Goal: Task Accomplishment & Management: Manage account settings

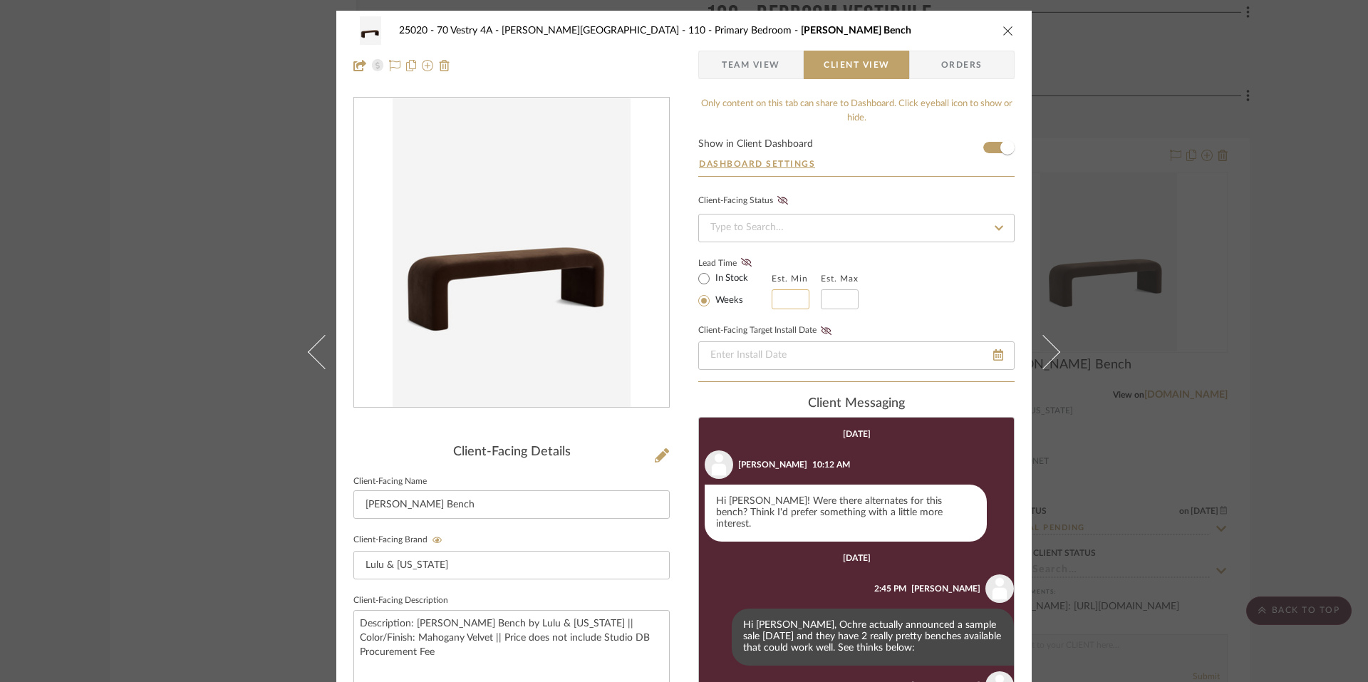
scroll to position [246, 0]
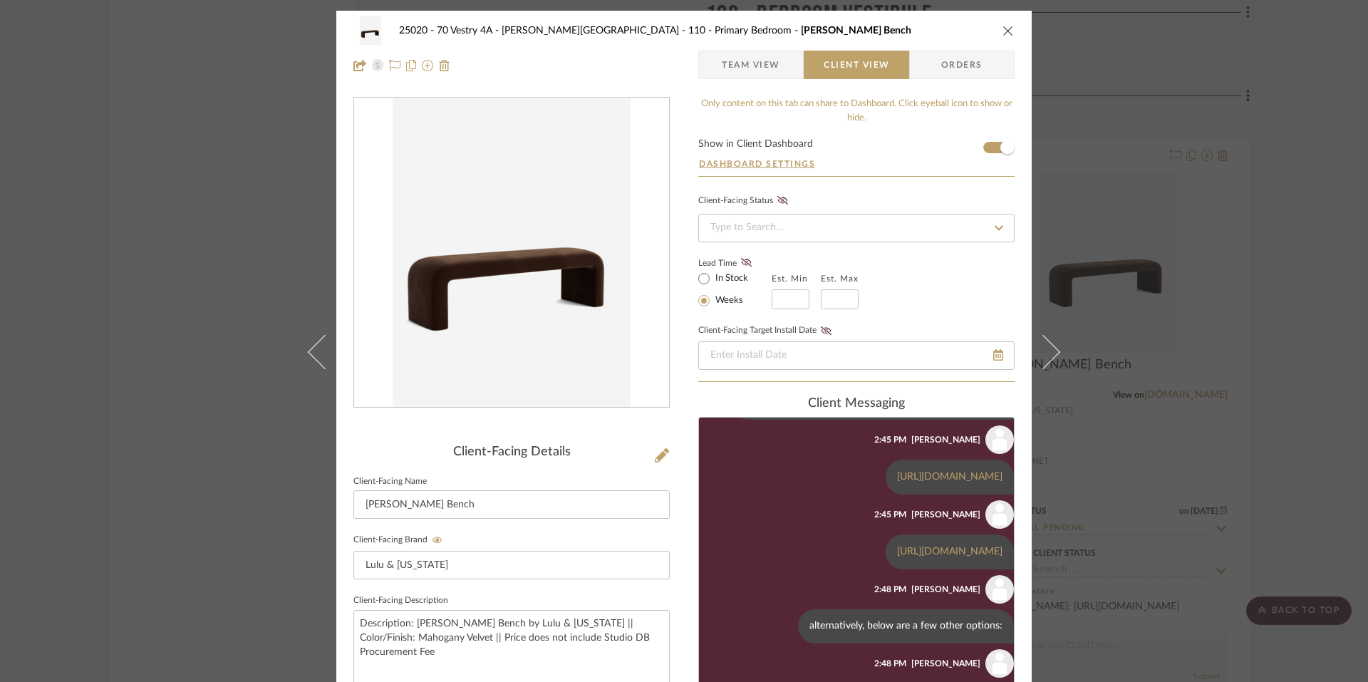
click at [1203, 281] on div "25020 - 70 Vestry 4A - [PERSON_NAME] 110 - Primary Bedroom [PERSON_NAME] Bench …" at bounding box center [684, 341] width 1368 height 682
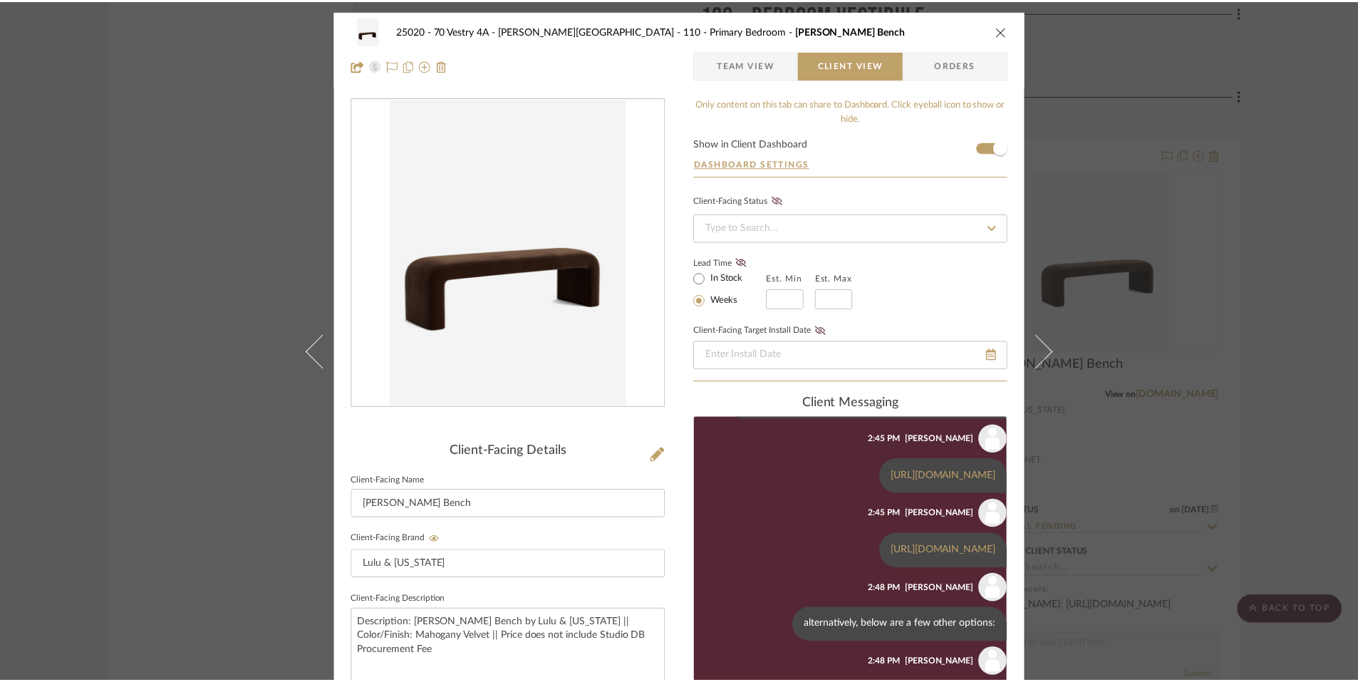
scroll to position [12292, 0]
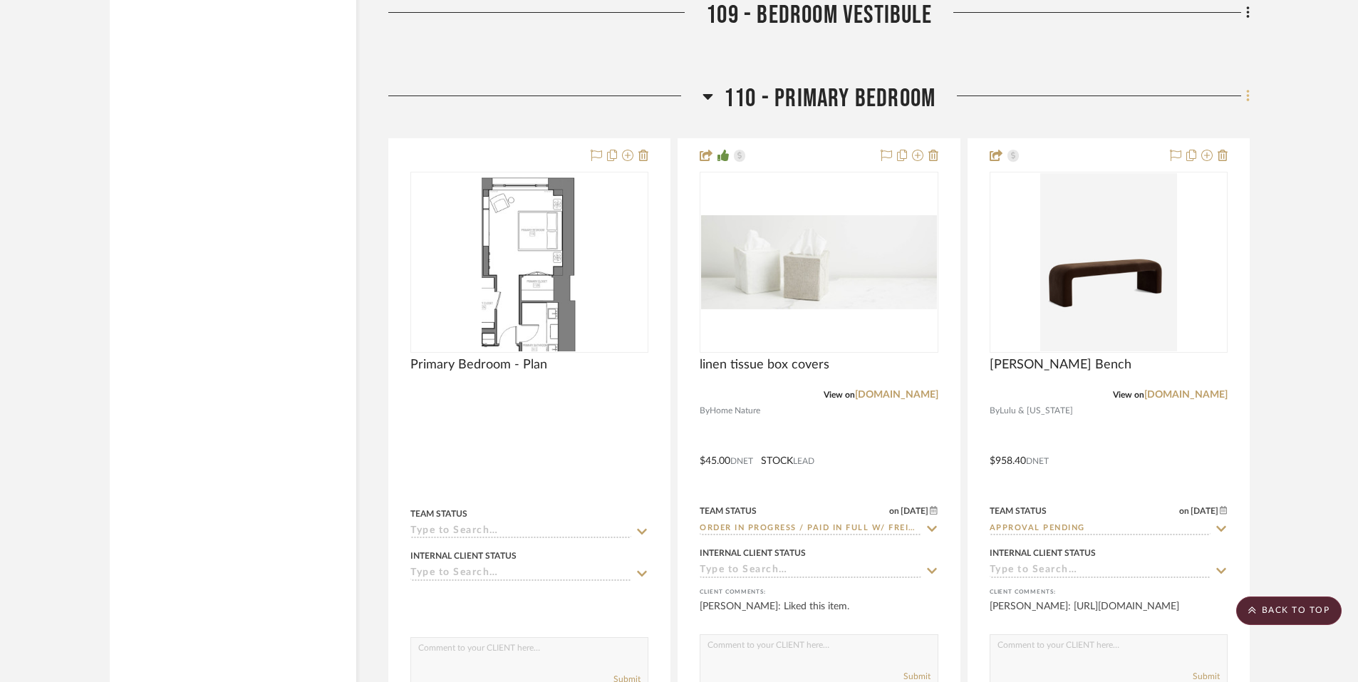
click at [1248, 90] on icon at bounding box center [1247, 96] width 3 height 12
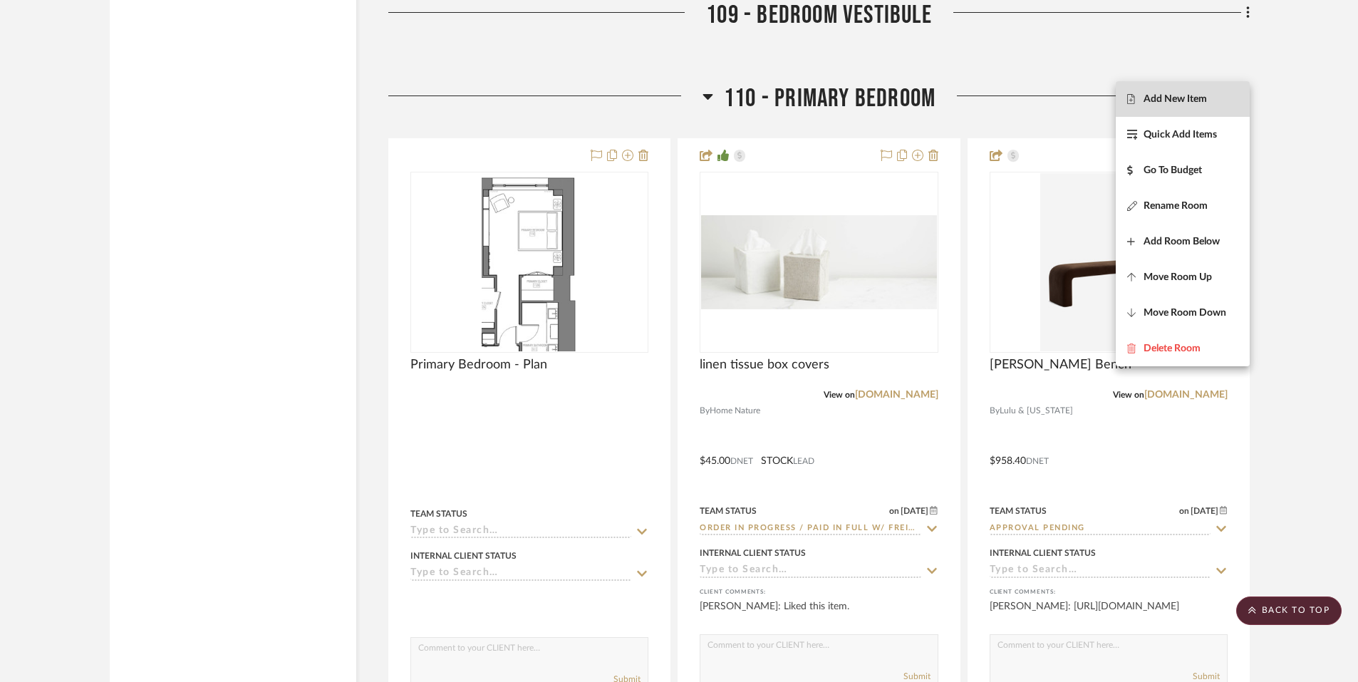
click at [1185, 93] on span "Add New Item" at bounding box center [1174, 99] width 63 height 12
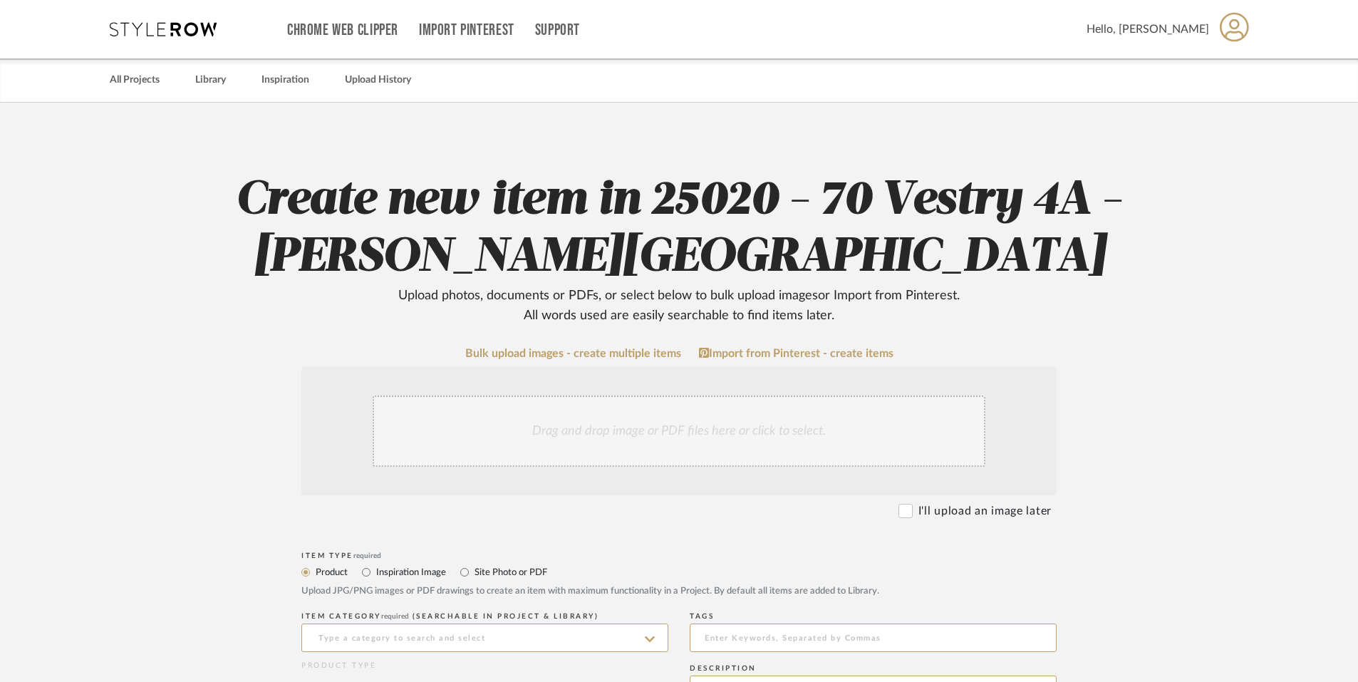
click at [415, 455] on div "Drag and drop image or PDF files here or click to select." at bounding box center [679, 430] width 613 height 71
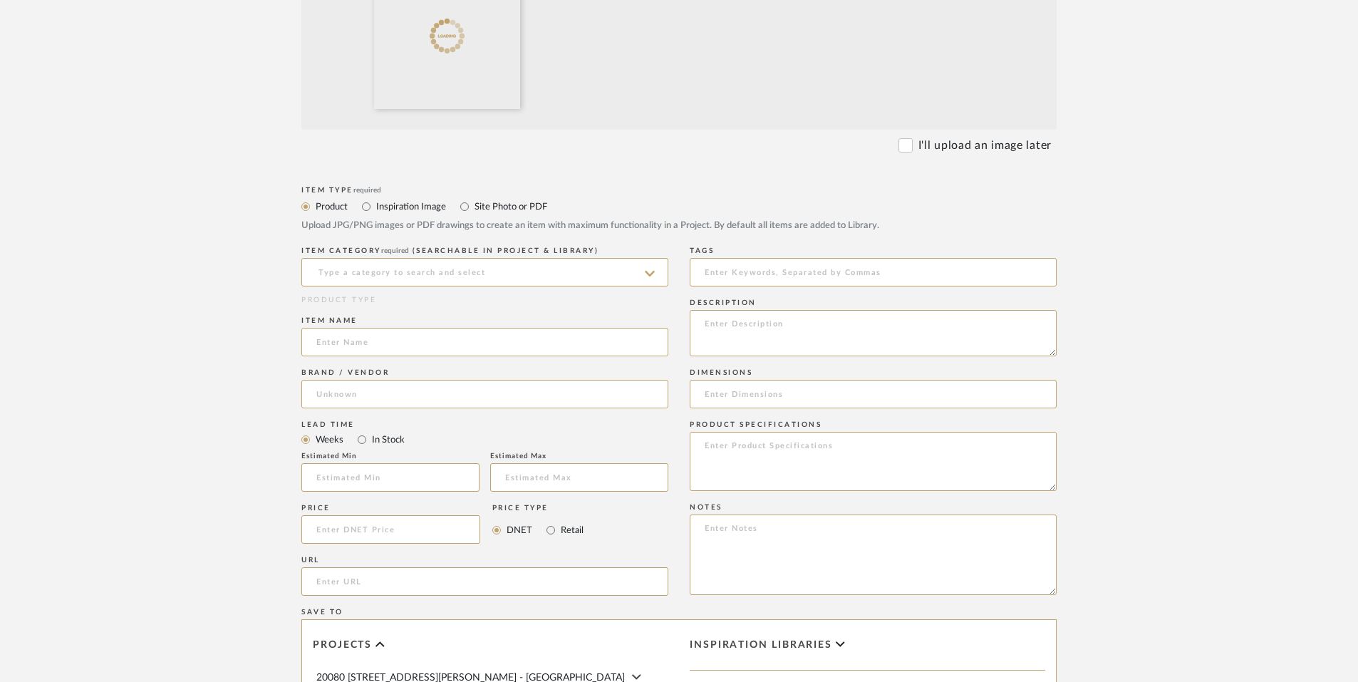
scroll to position [549, 0]
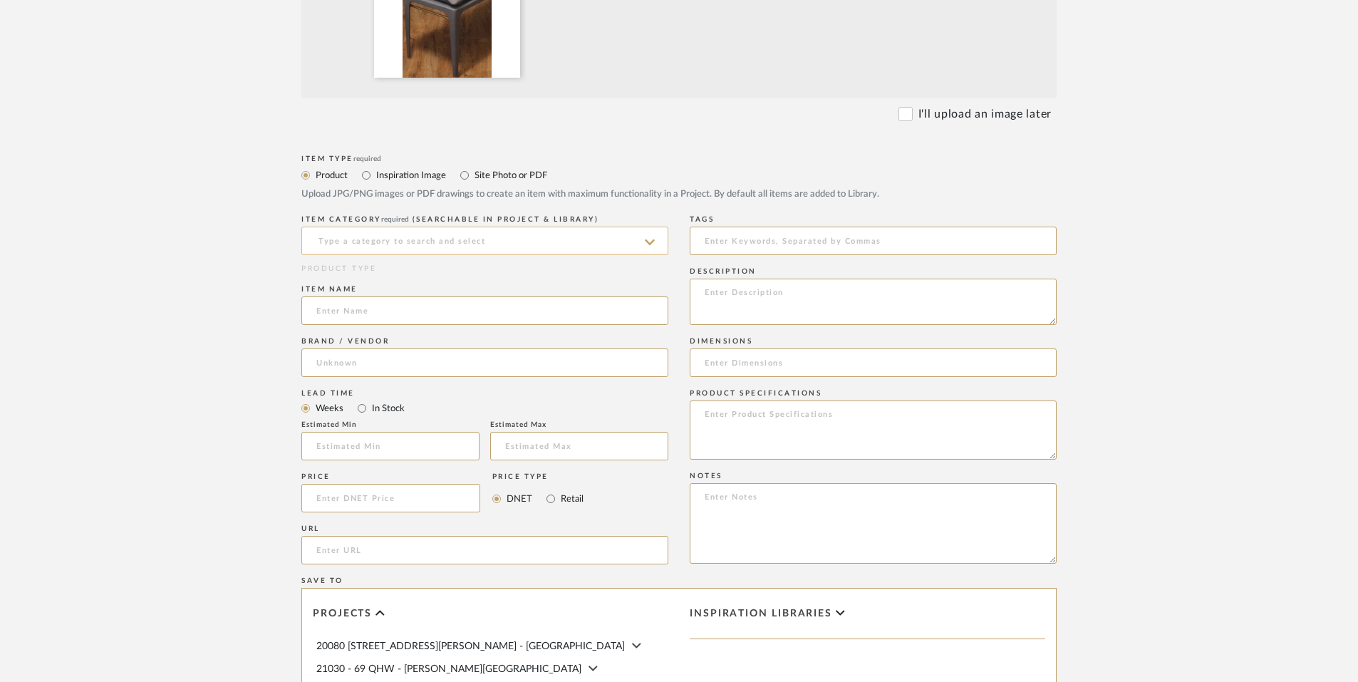
click at [502, 240] on input at bounding box center [484, 241] width 367 height 28
click at [448, 266] on div "Benches & Banquettes" at bounding box center [484, 277] width 365 height 36
type input "Benches & Banquettes"
click at [440, 304] on input at bounding box center [484, 310] width 367 height 28
type input "Wisp Bench"
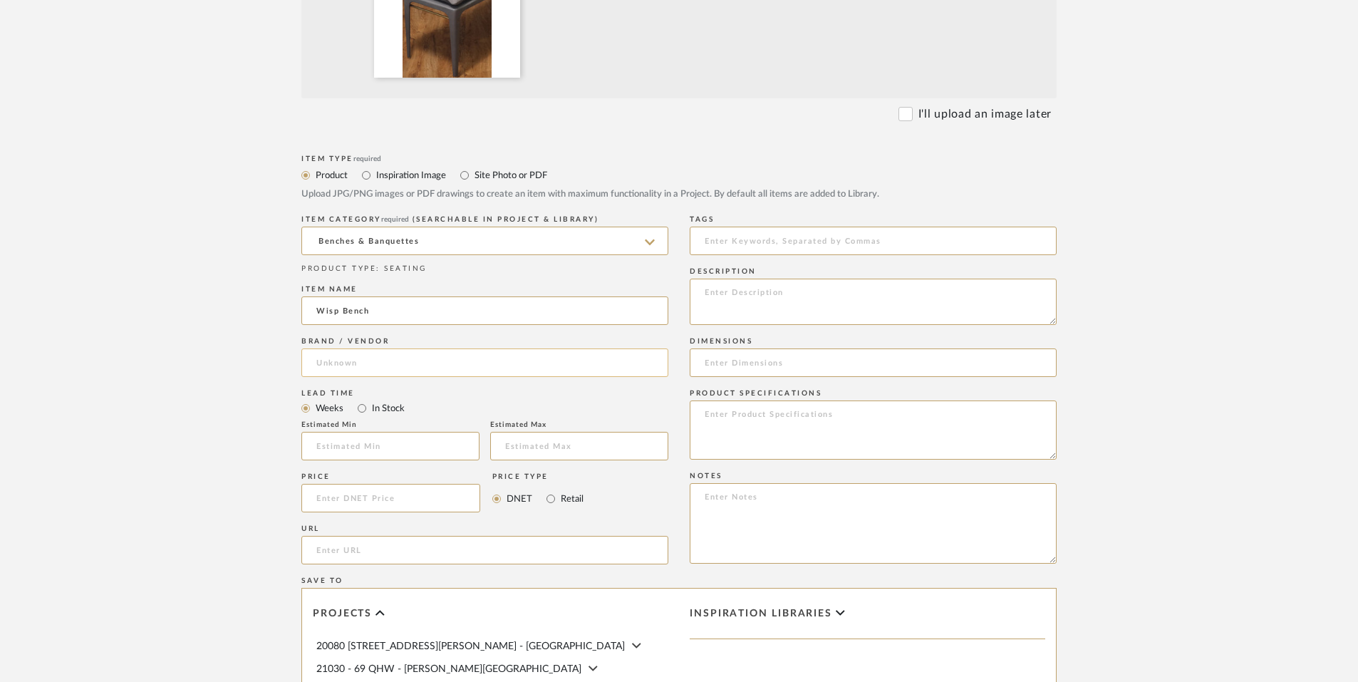
click at [394, 360] on input at bounding box center [484, 362] width 367 height 28
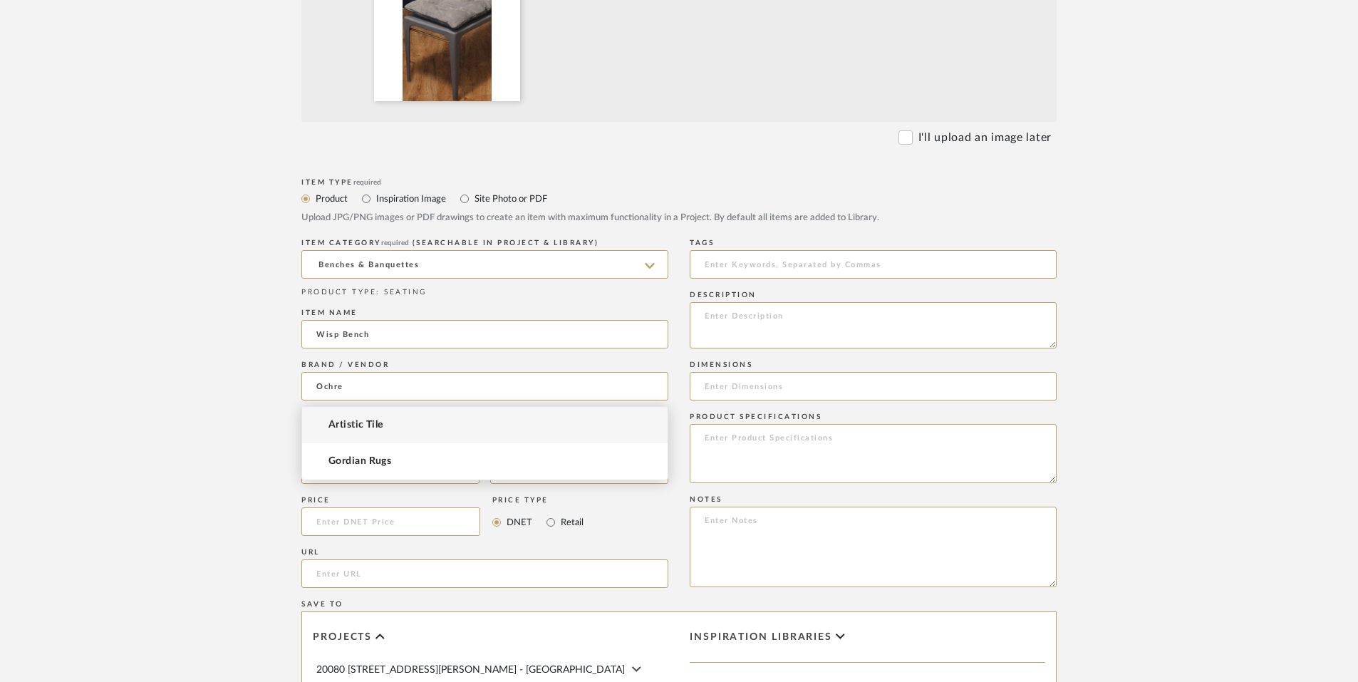
scroll to position [523, 0]
click at [357, 385] on input "Ochre" at bounding box center [484, 388] width 367 height 28
click at [407, 380] on input "Ochre" at bounding box center [484, 388] width 367 height 28
type input "Ochre"
click at [221, 370] on upload-items "Create new item in 25020 - 70 Vestry 4A - [PERSON_NAME] Upload photos, document…" at bounding box center [679, 312] width 1358 height 1465
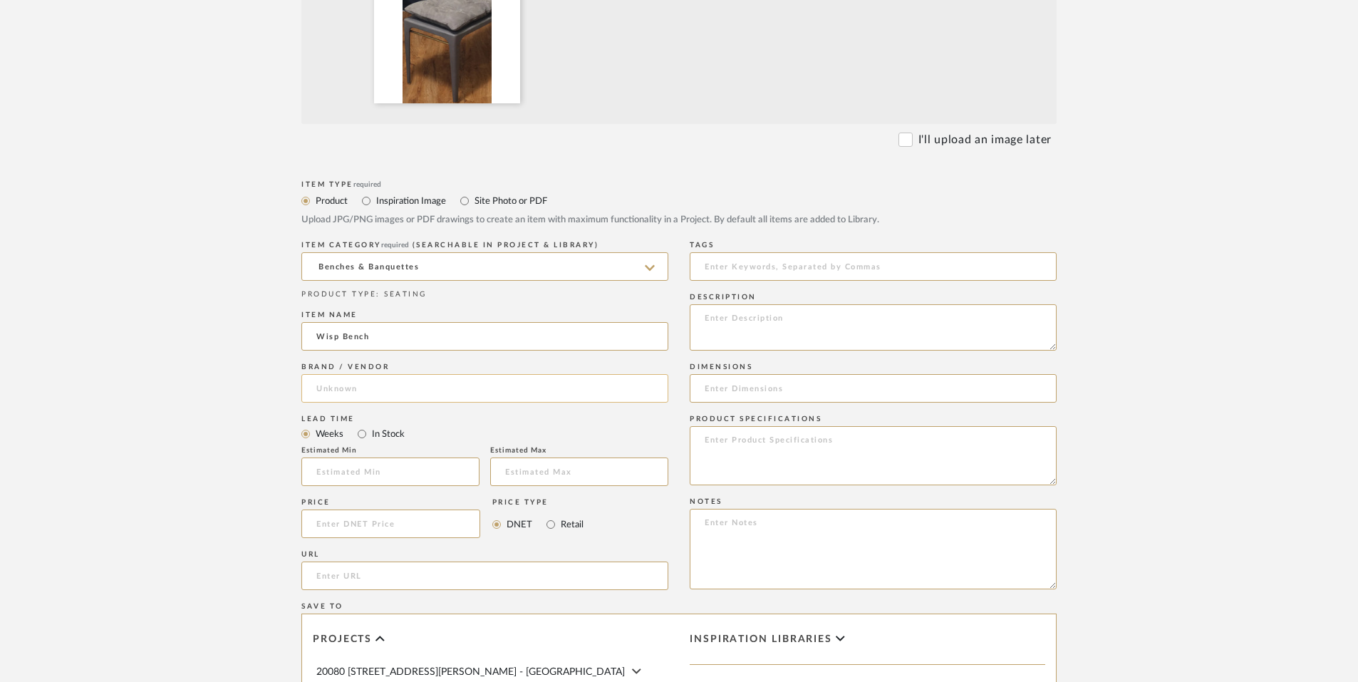
click at [318, 398] on input at bounding box center [484, 388] width 367 height 28
type input "ochre"
click at [368, 504] on div "Price" at bounding box center [390, 502] width 179 height 9
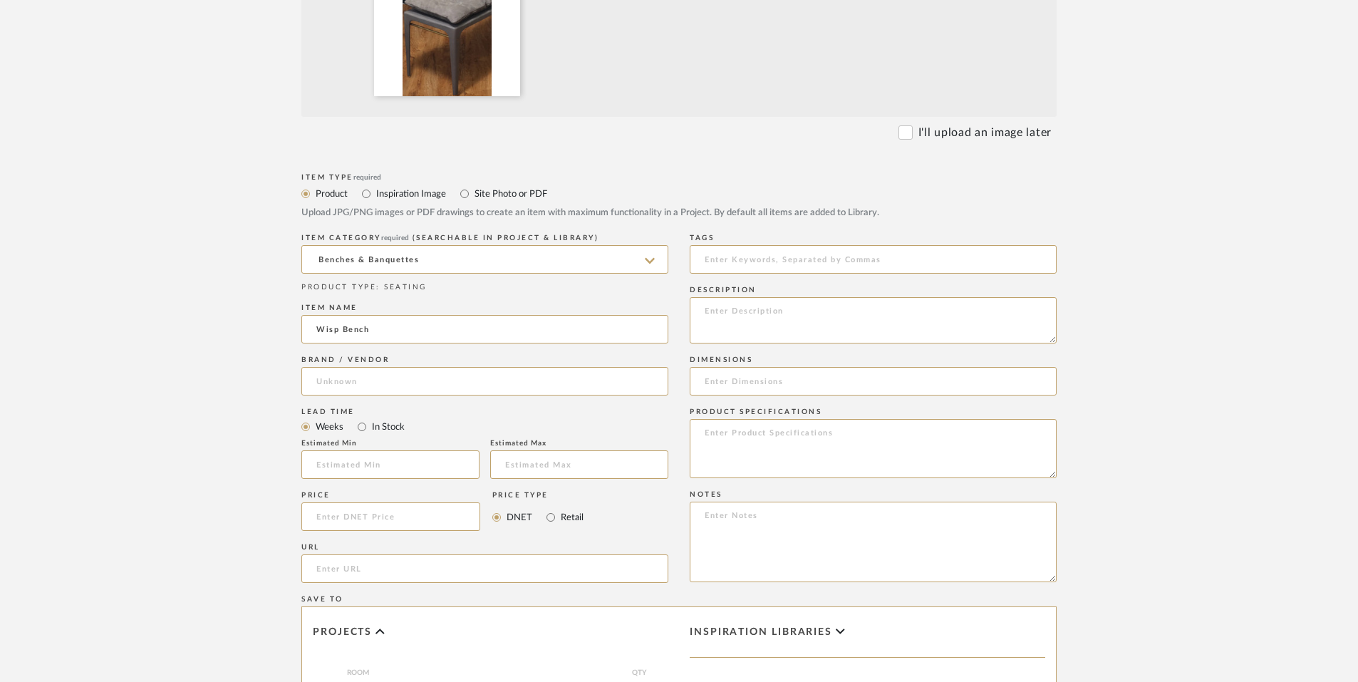
scroll to position [529, 0]
click at [373, 571] on input "url" at bounding box center [484, 570] width 367 height 28
paste input "[URL][DOMAIN_NAME]"
type input "[URL][DOMAIN_NAME]"
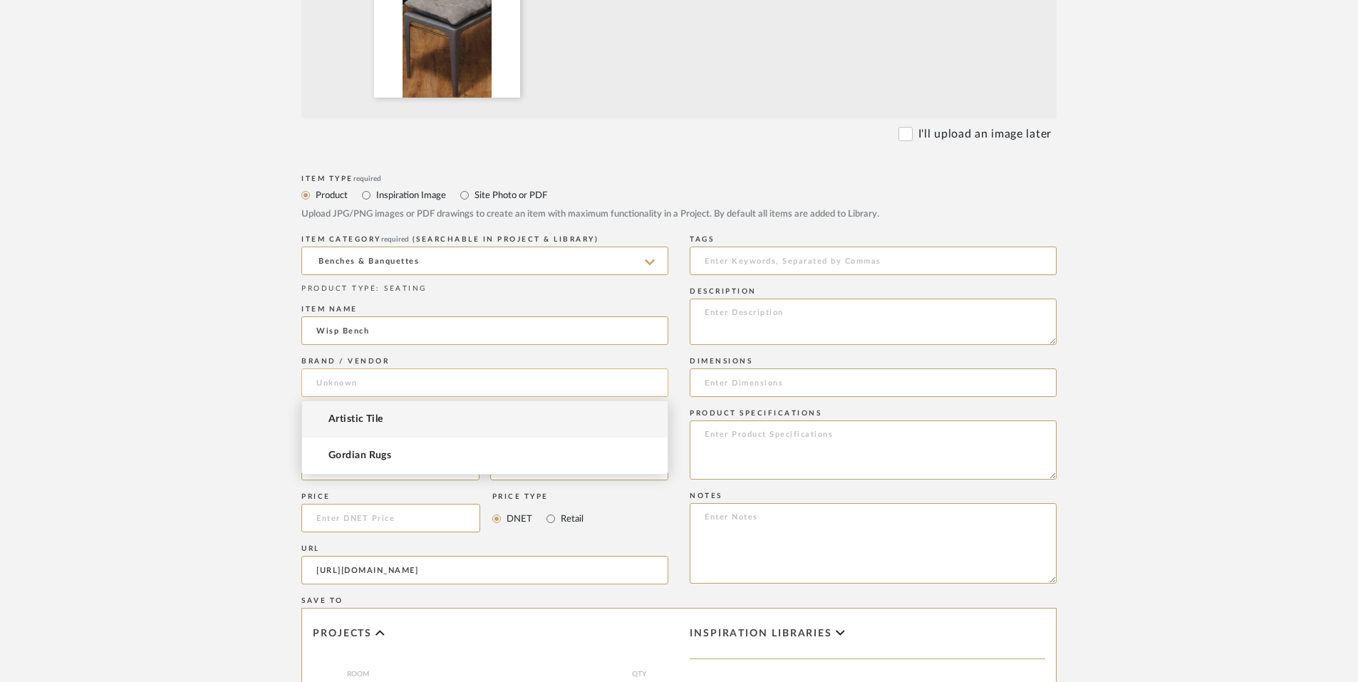
scroll to position [0, 0]
click at [348, 370] on input at bounding box center [484, 382] width 367 height 28
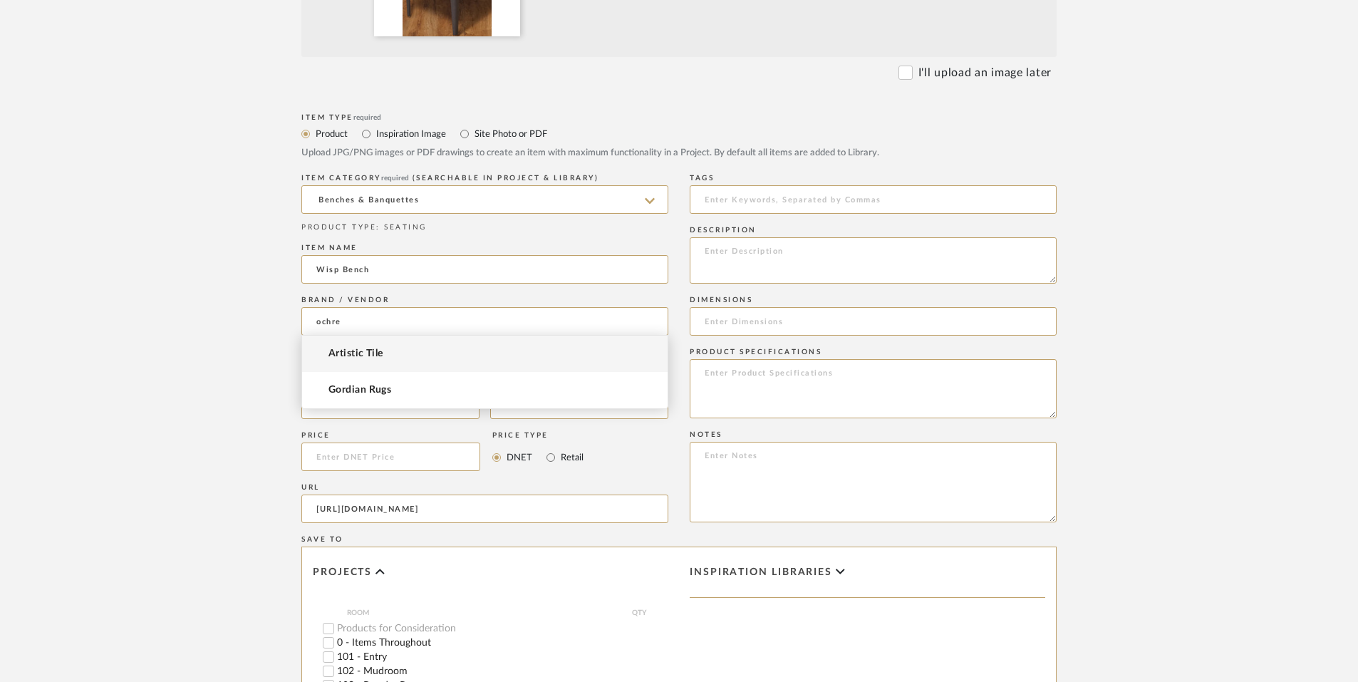
scroll to position [588, 0]
type input "ochre"
click at [207, 354] on upload-items "Create new item in 25020 - 70 Vestry 4A - [PERSON_NAME] Upload photos, document…" at bounding box center [679, 246] width 1358 height 1465
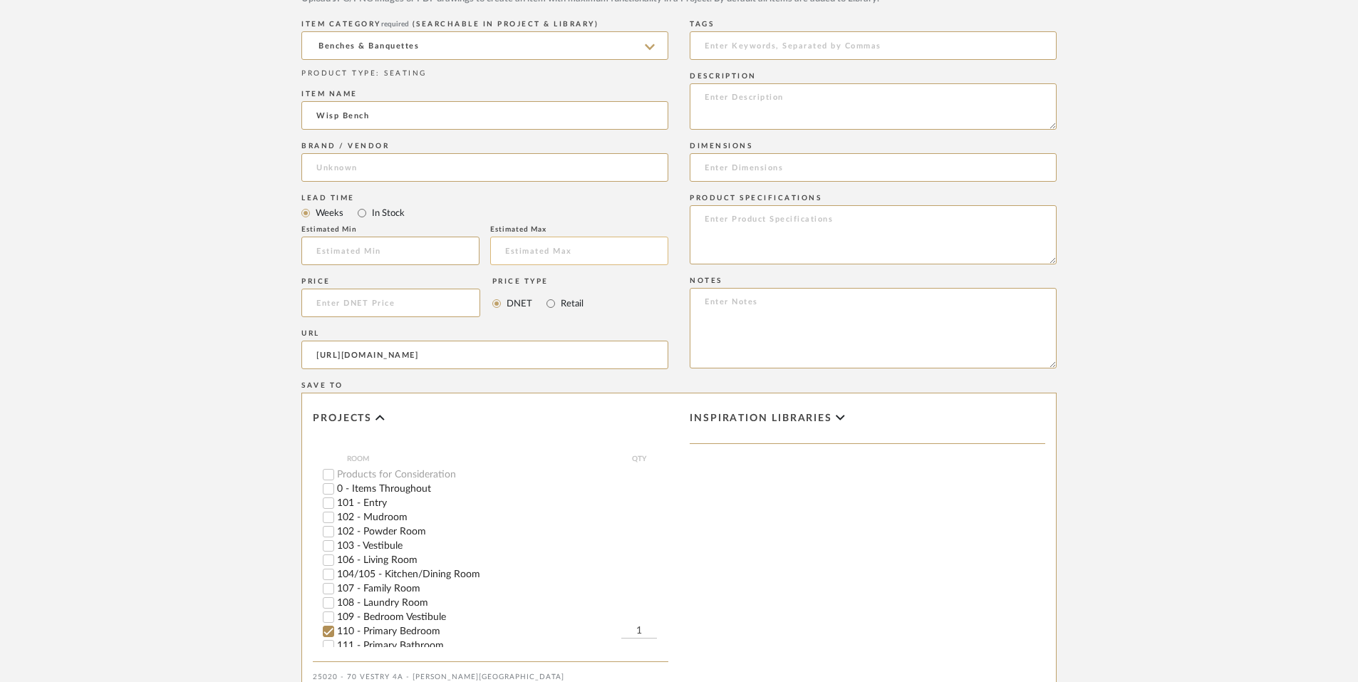
scroll to position [950, 0]
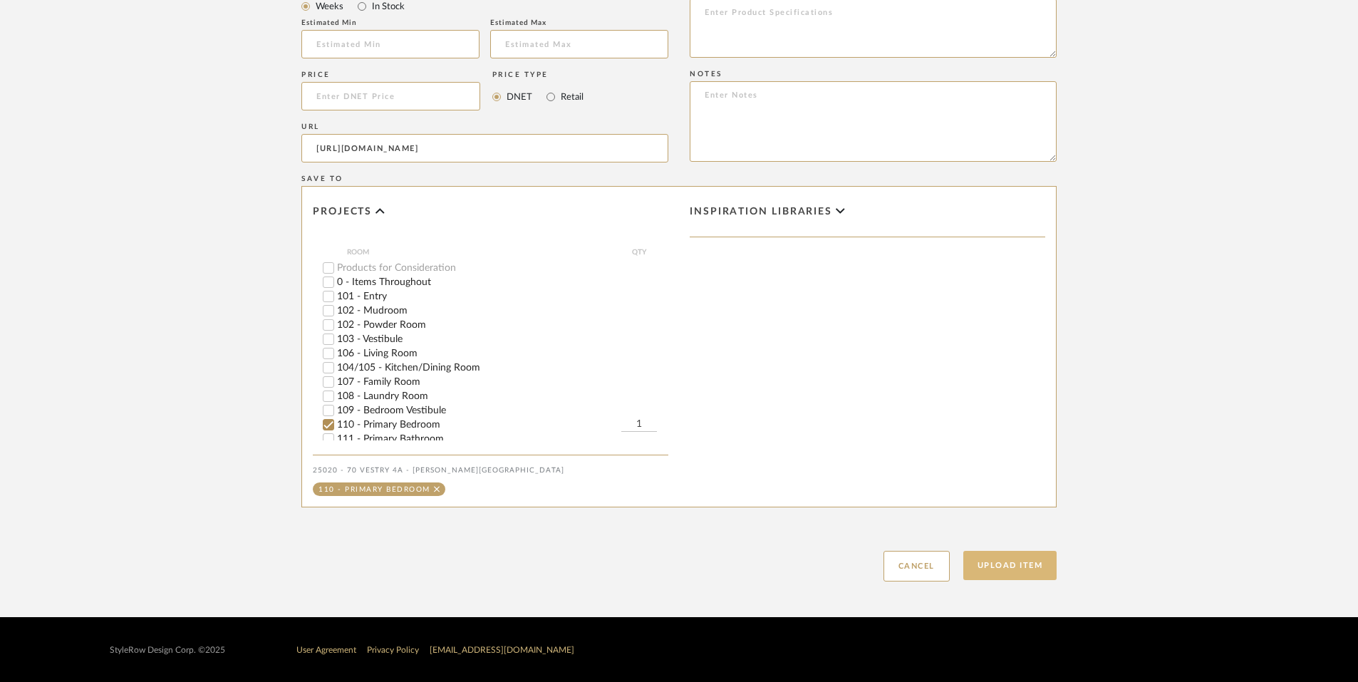
click at [985, 567] on button "Upload Item" at bounding box center [1010, 565] width 94 height 29
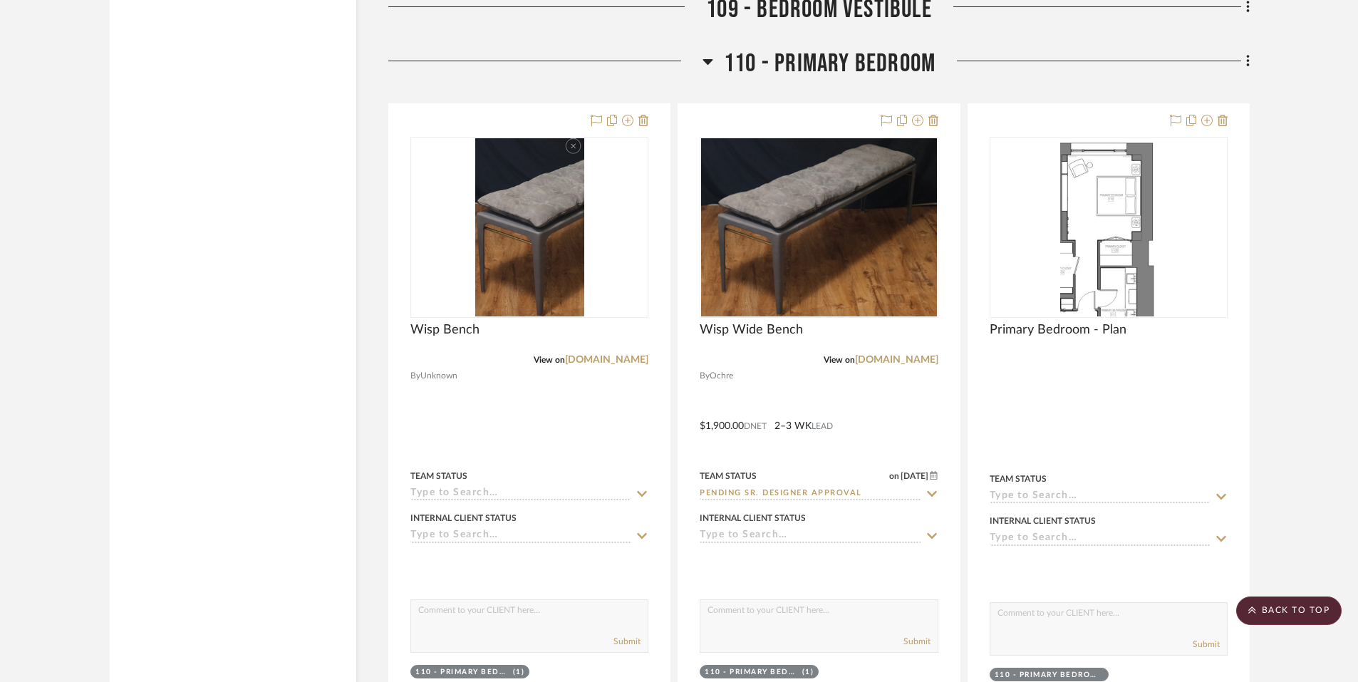
scroll to position [12322, 0]
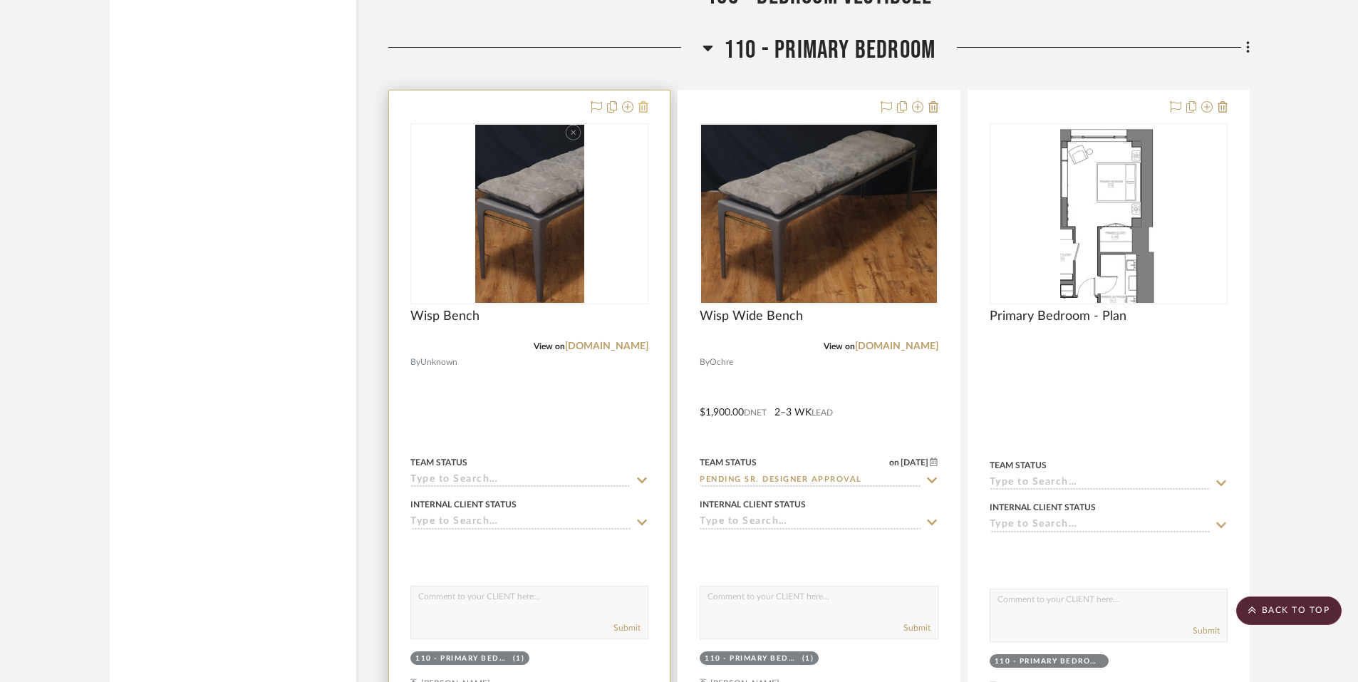
click at [644, 101] on icon at bounding box center [643, 106] width 10 height 11
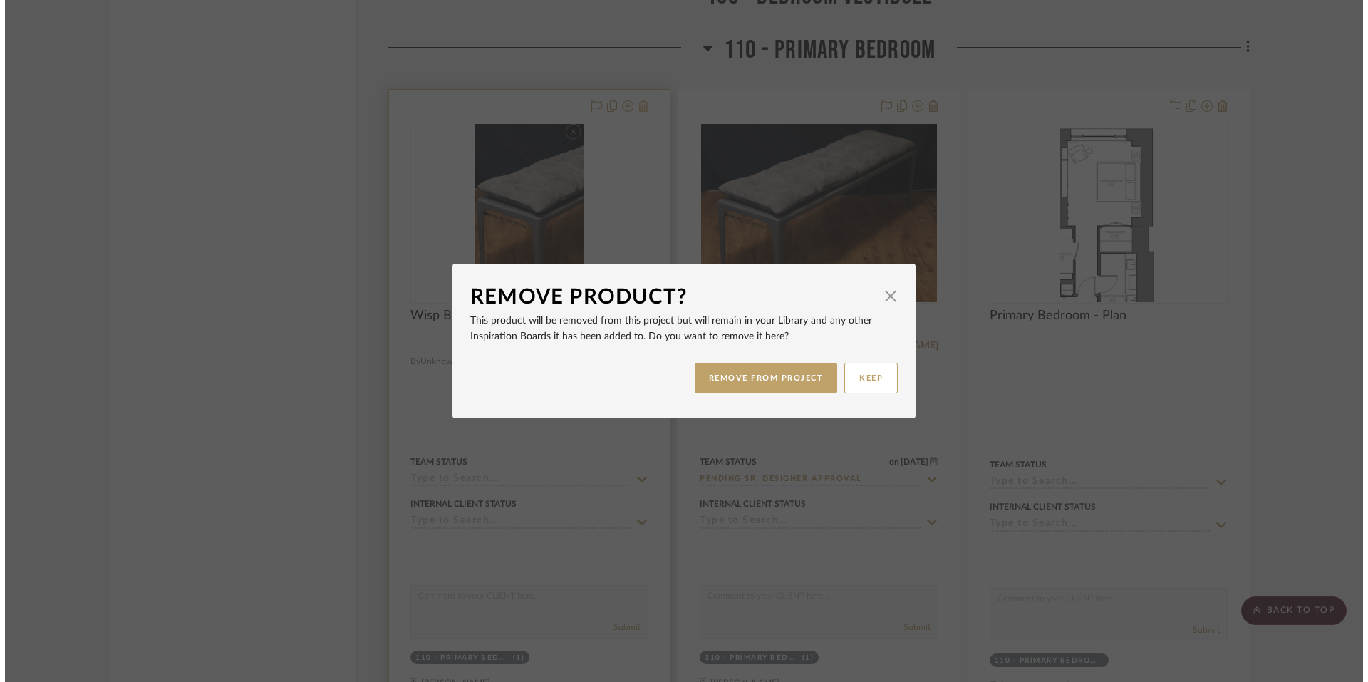
scroll to position [0, 0]
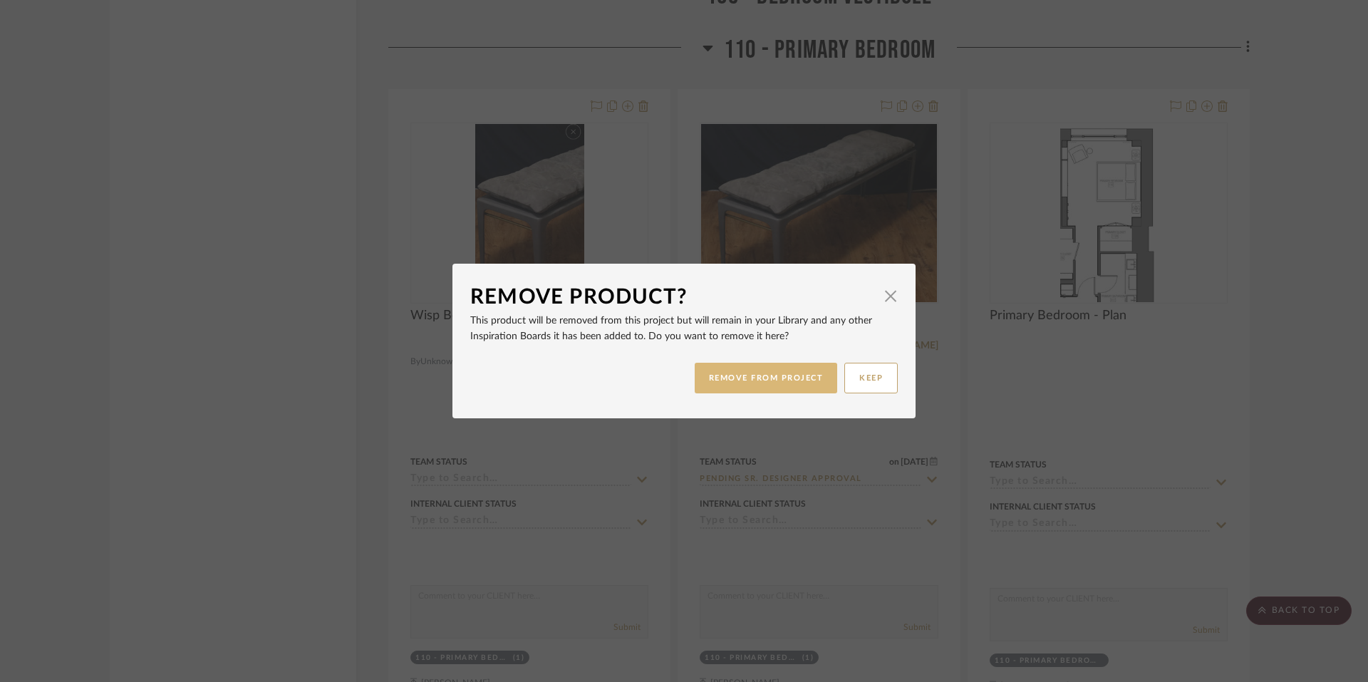
click at [810, 380] on button "REMOVE FROM PROJECT" at bounding box center [766, 378] width 143 height 31
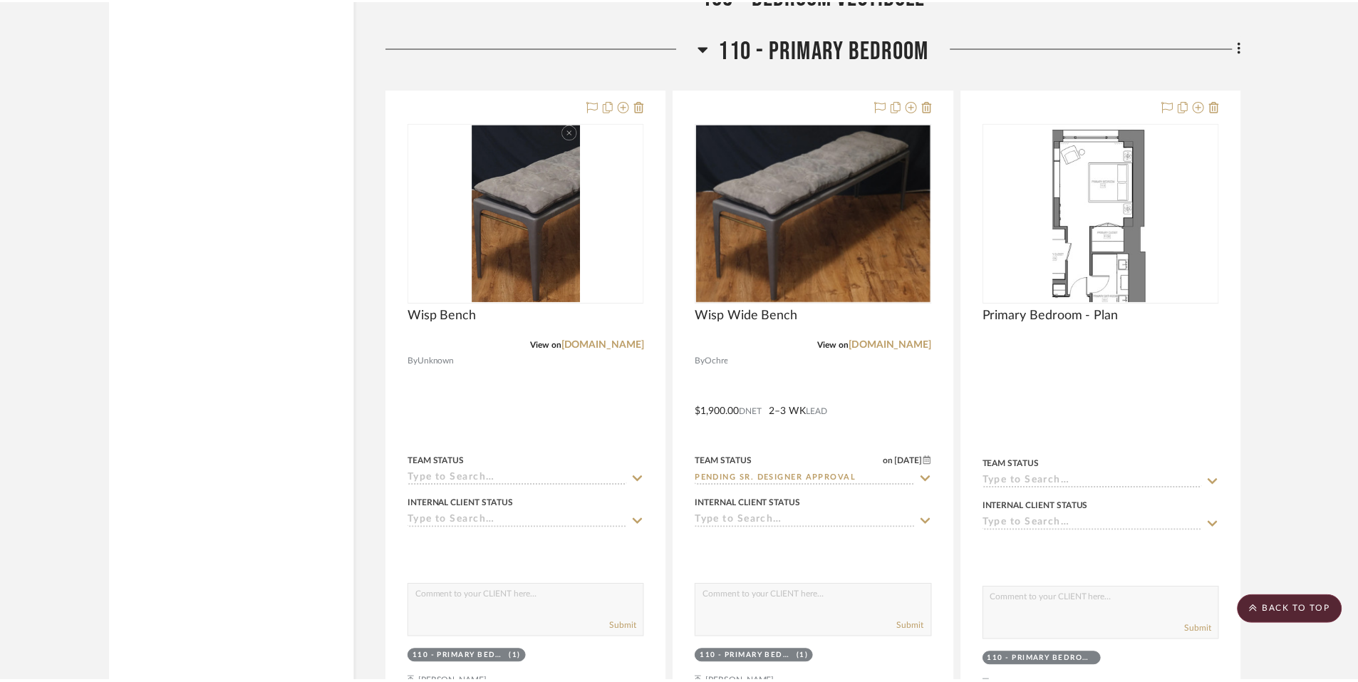
scroll to position [12322, 0]
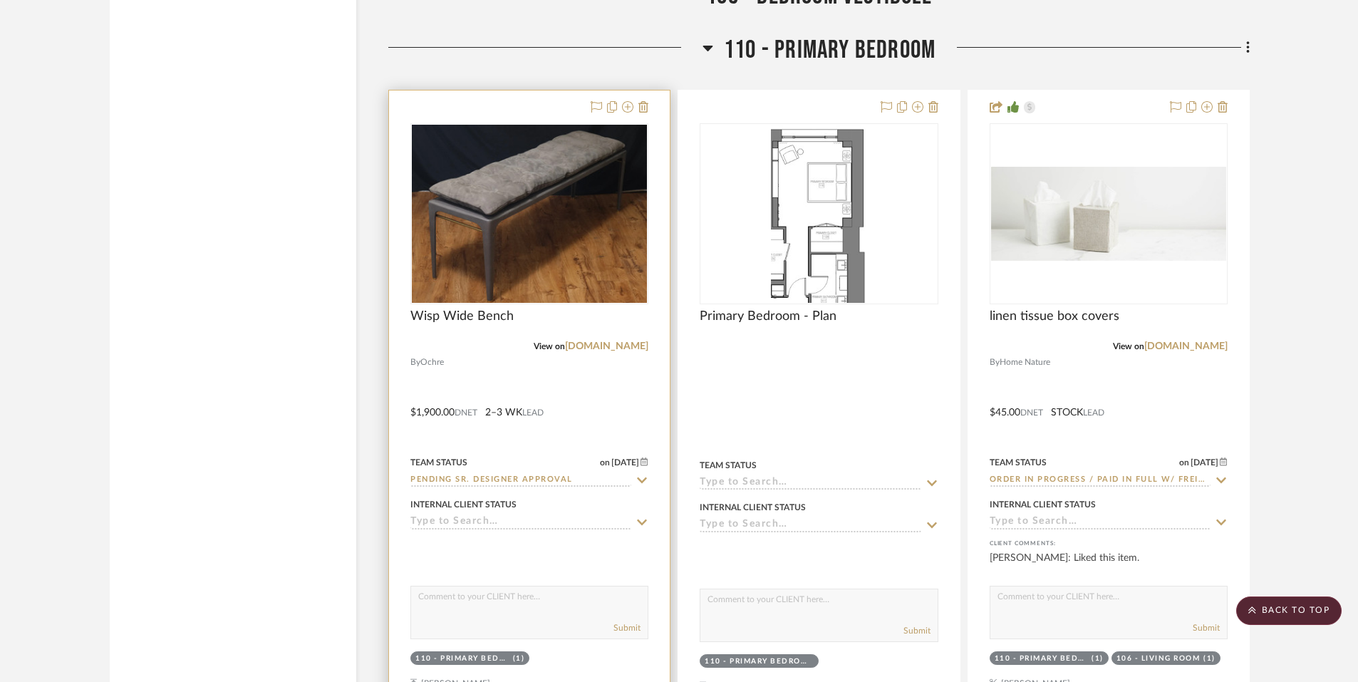
click at [609, 173] on img "0" at bounding box center [529, 214] width 235 height 178
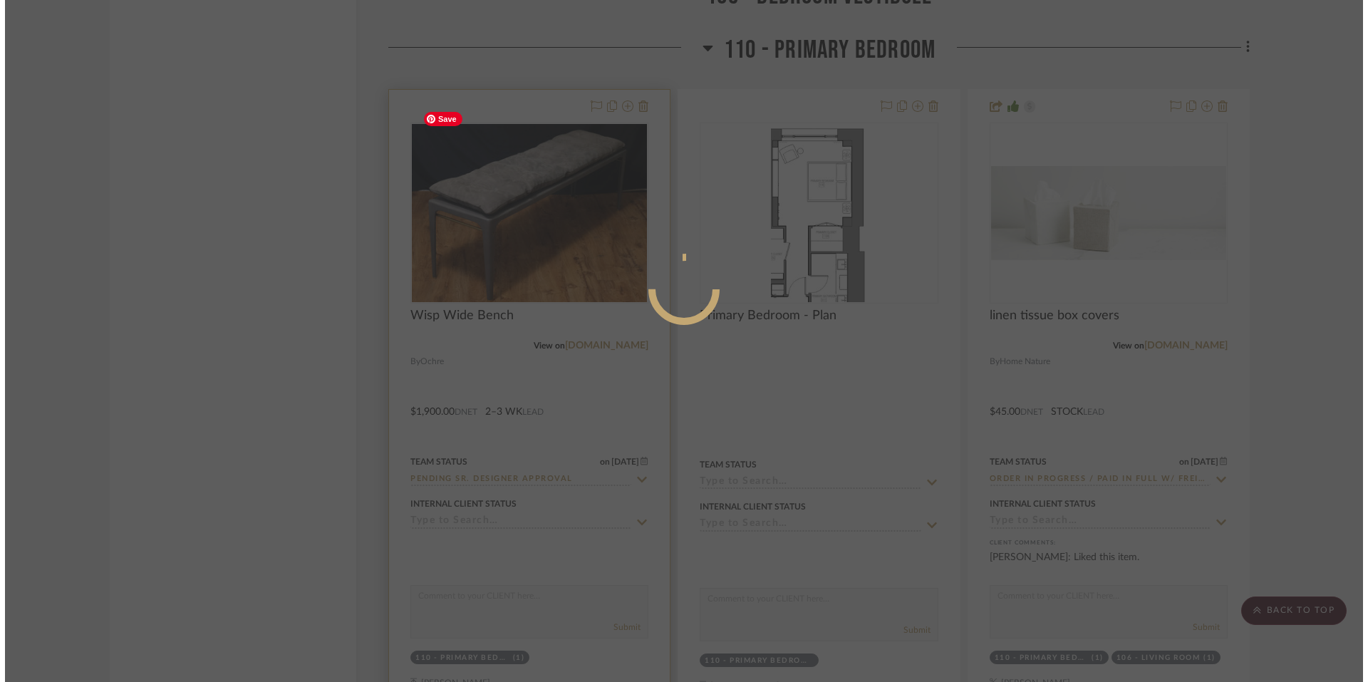
scroll to position [0, 0]
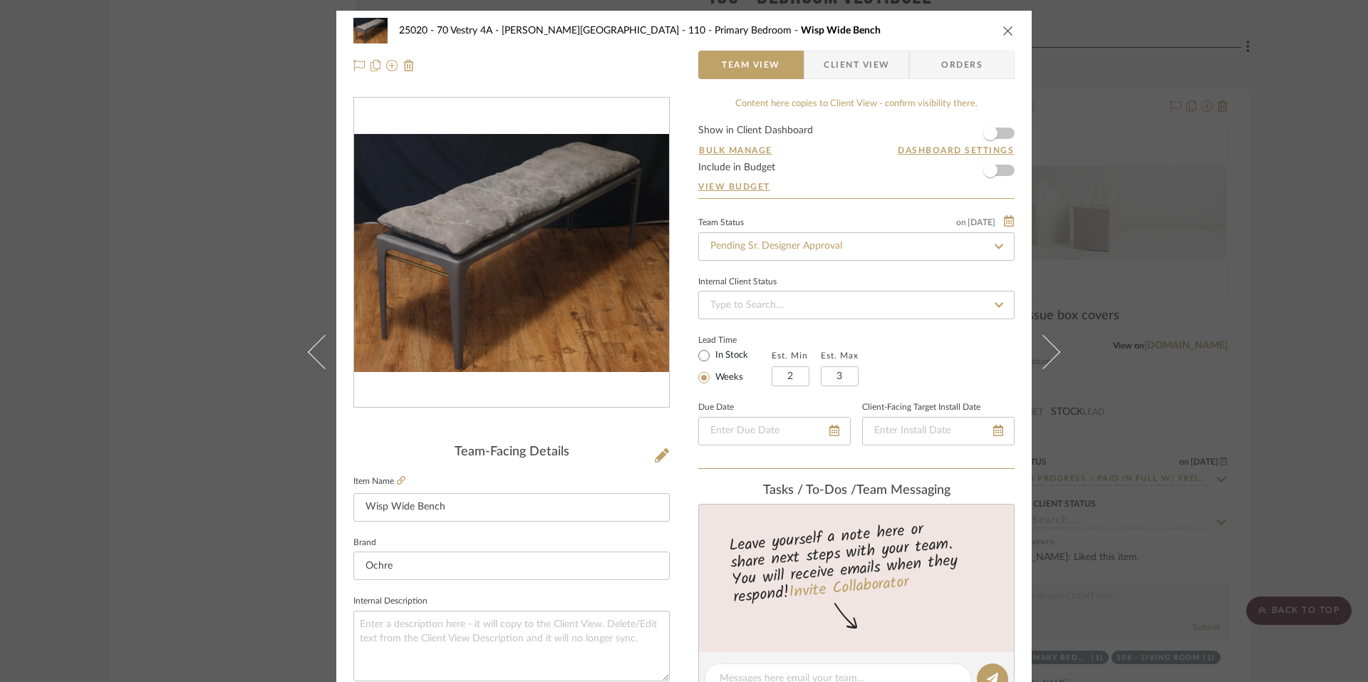
click at [824, 73] on span "Client View" at bounding box center [857, 65] width 66 height 28
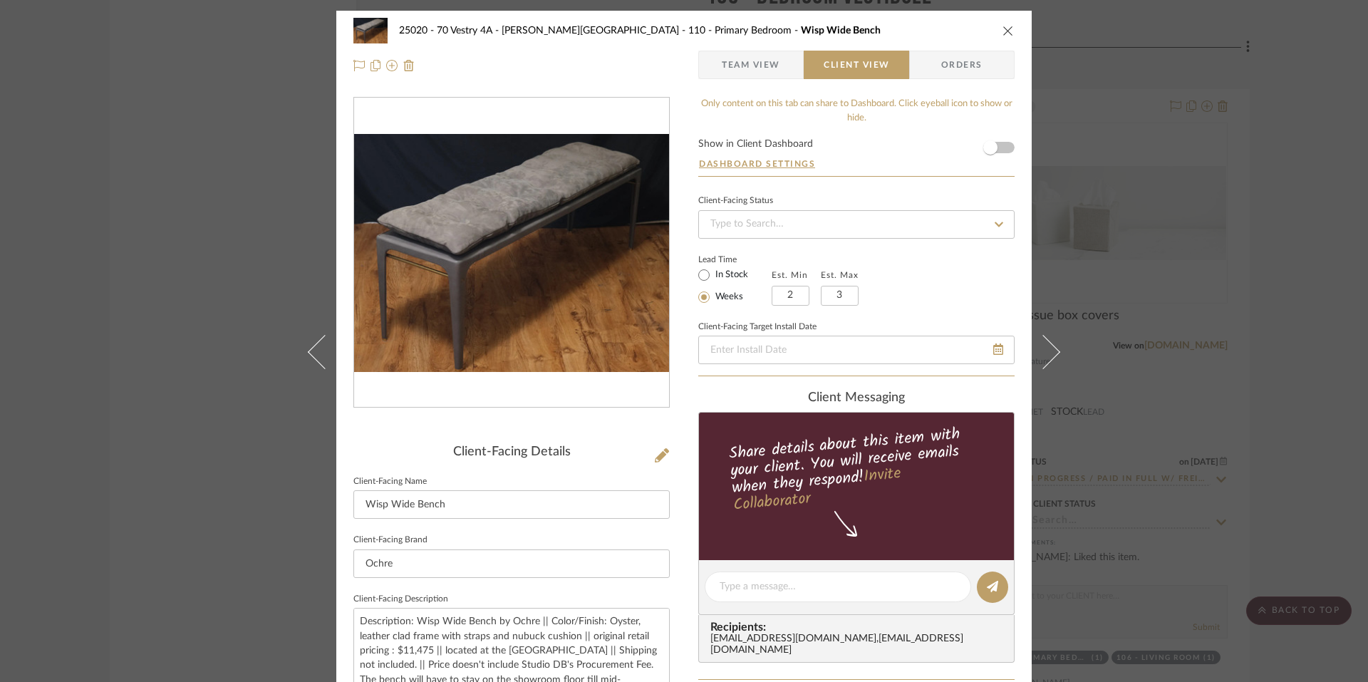
click at [729, 64] on span "Team View" at bounding box center [751, 65] width 58 height 28
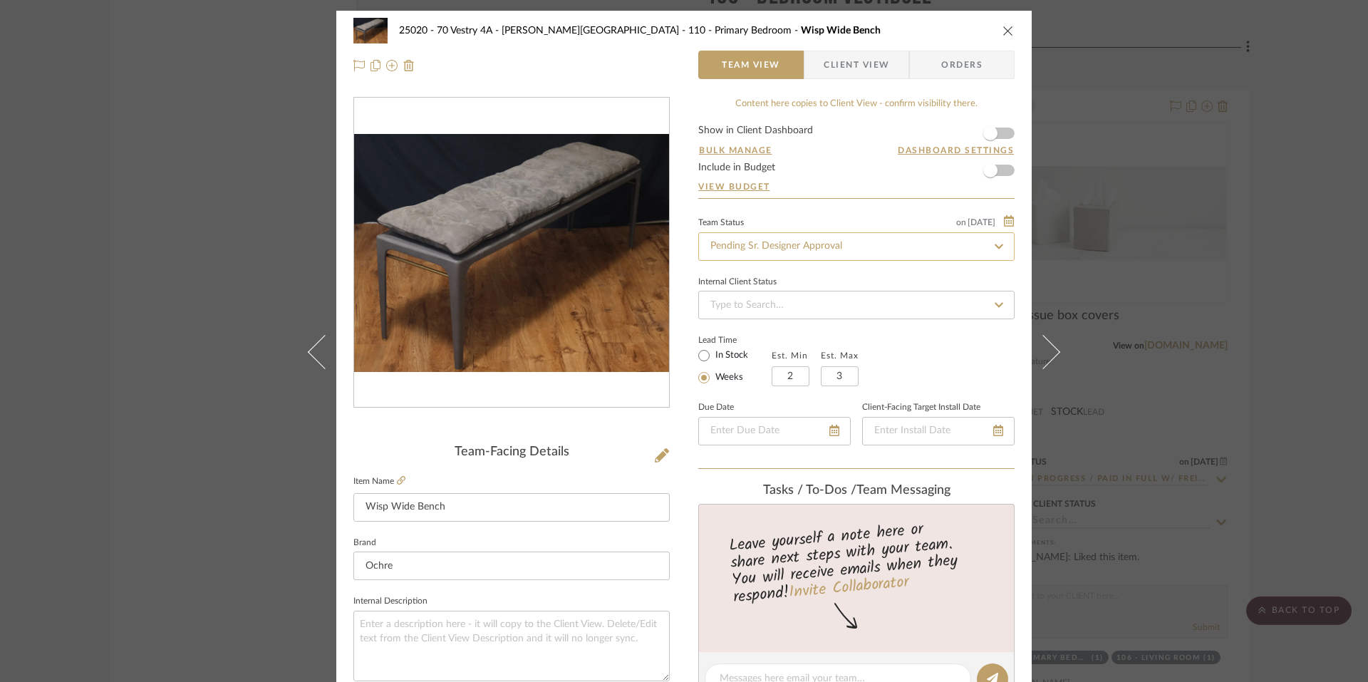
click at [749, 239] on input "Pending Sr. Designer Approval" at bounding box center [856, 246] width 316 height 28
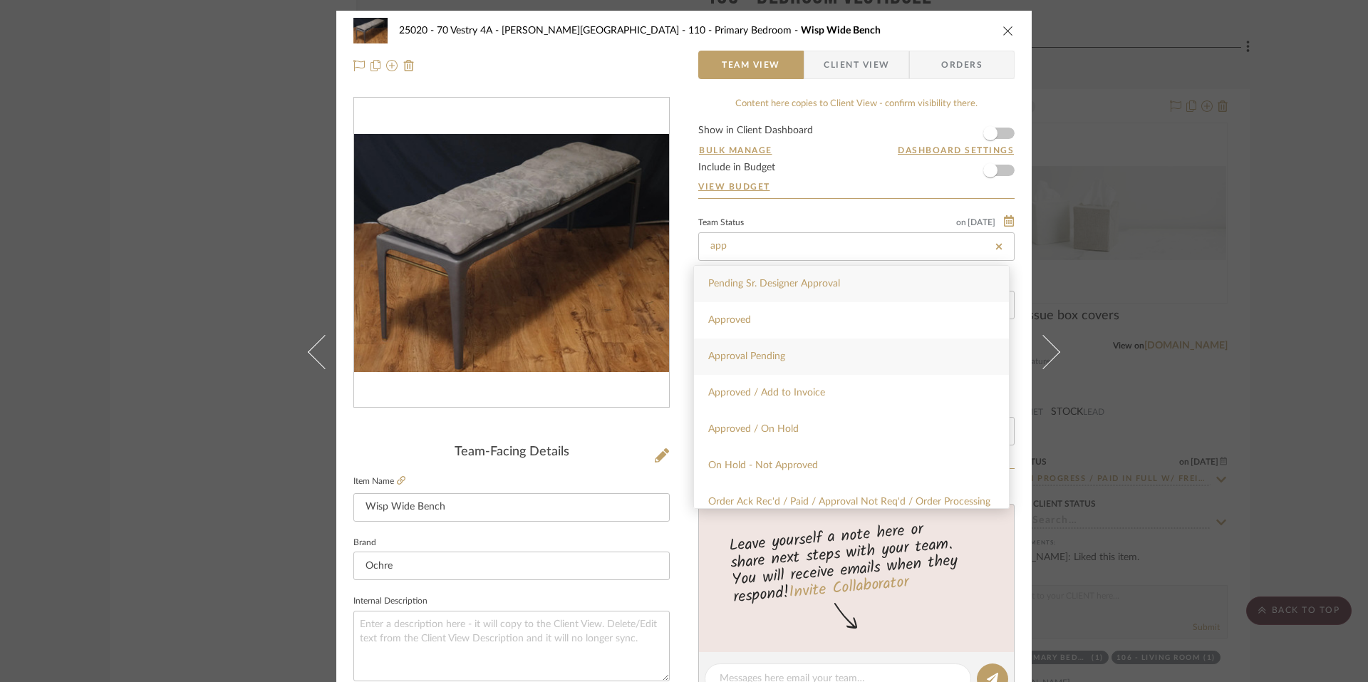
click at [744, 358] on span "Approval Pending" at bounding box center [746, 356] width 77 height 10
type input "Approval Pending"
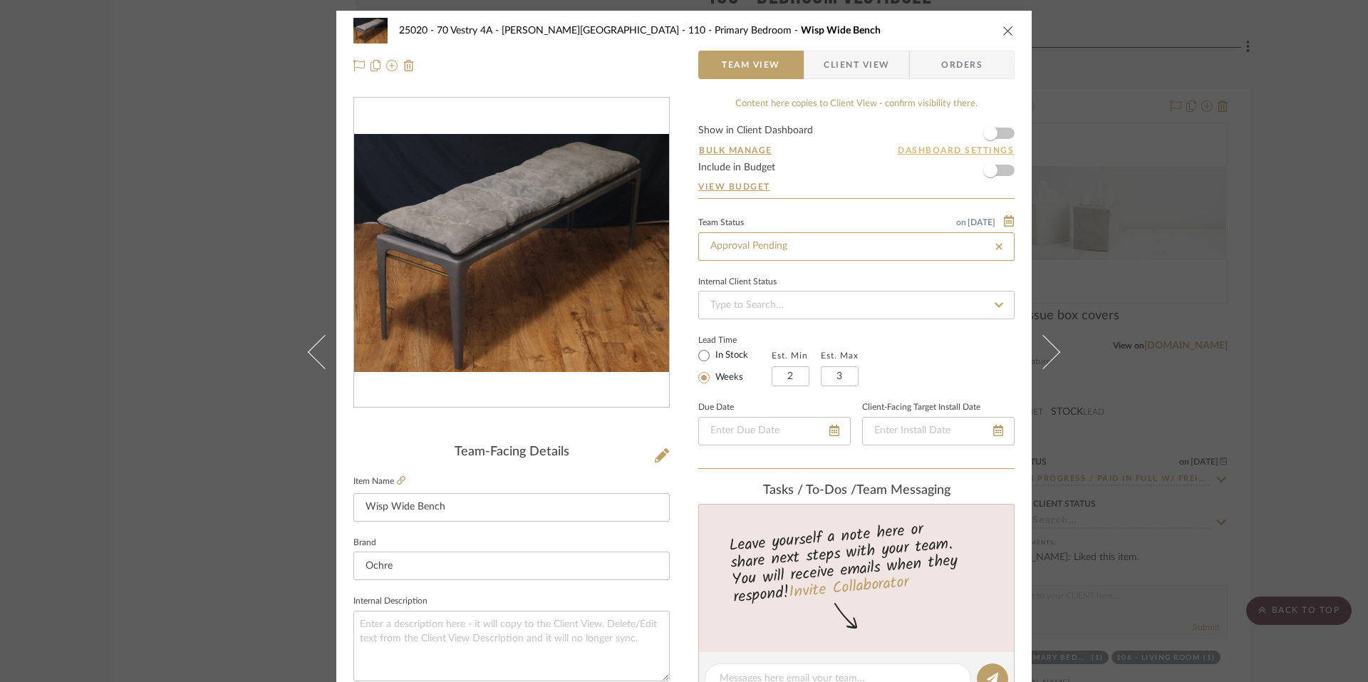
type input "Approval Pending"
click at [986, 139] on span "button" at bounding box center [990, 133] width 14 height 14
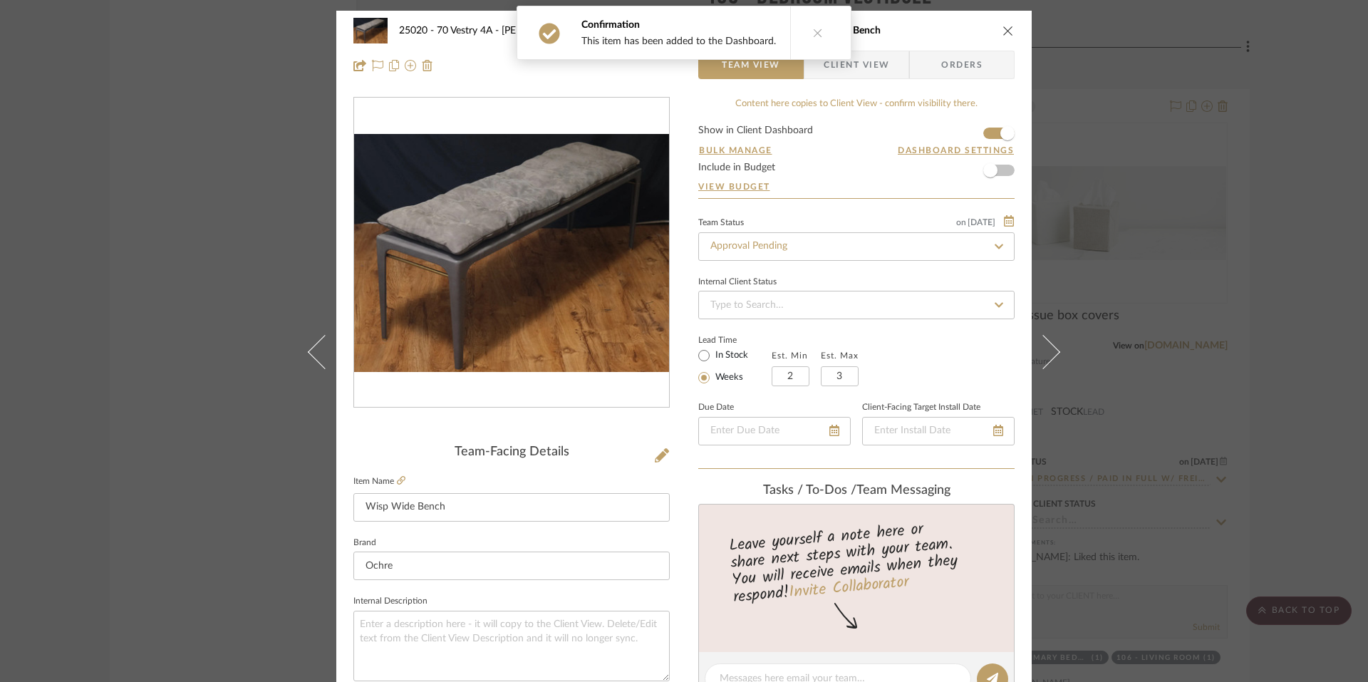
click at [868, 75] on span "Client View" at bounding box center [857, 65] width 66 height 28
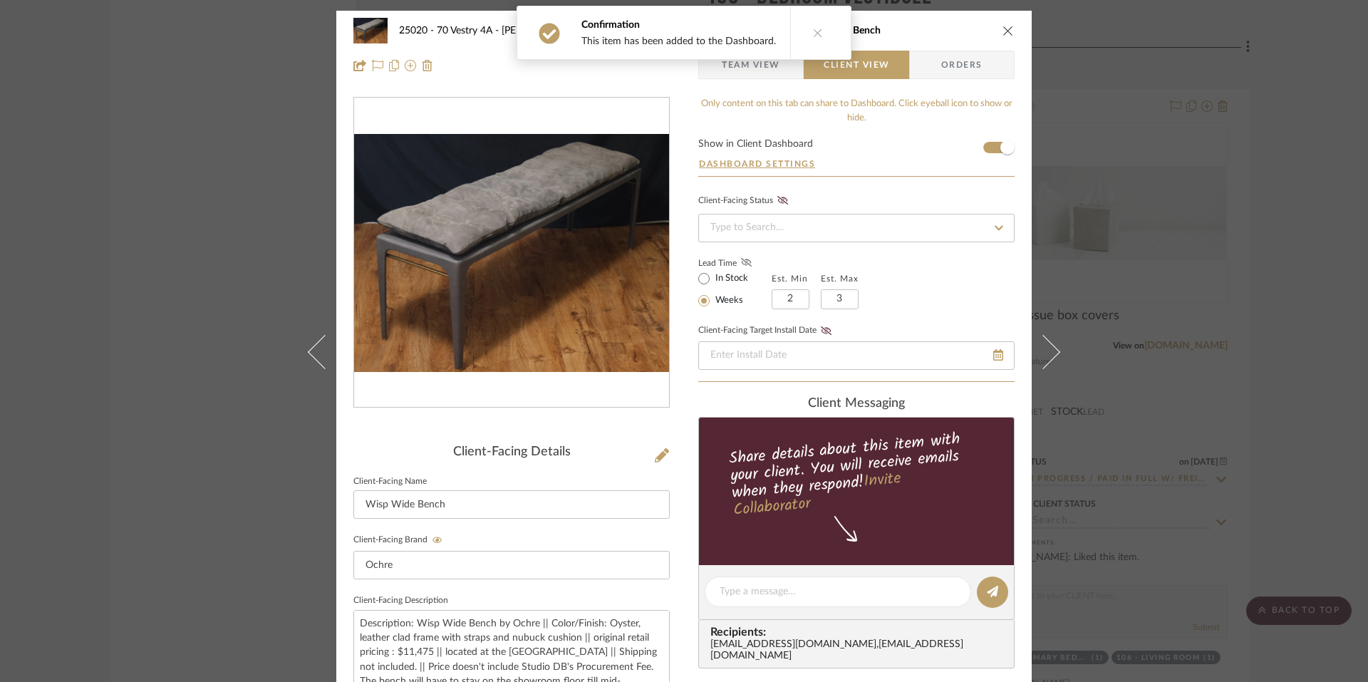
click at [742, 261] on icon at bounding box center [746, 262] width 11 height 9
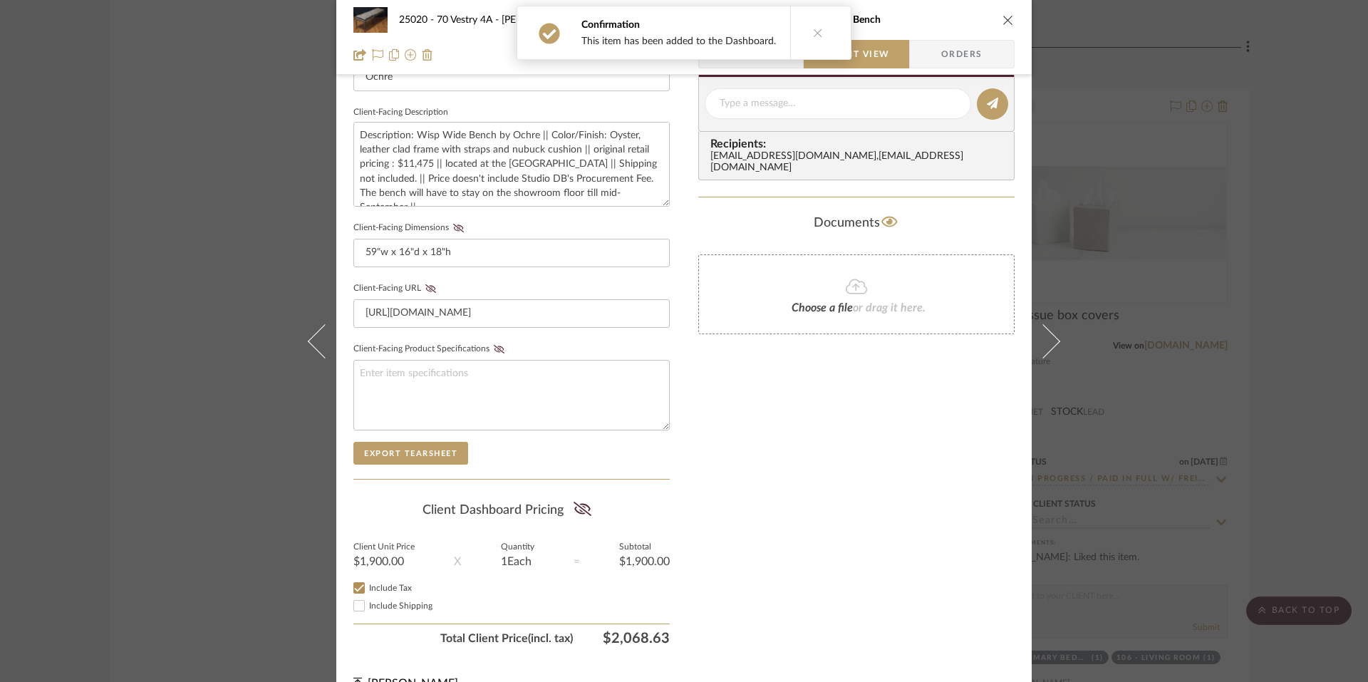
scroll to position [489, 0]
click at [580, 501] on icon at bounding box center [582, 508] width 18 height 14
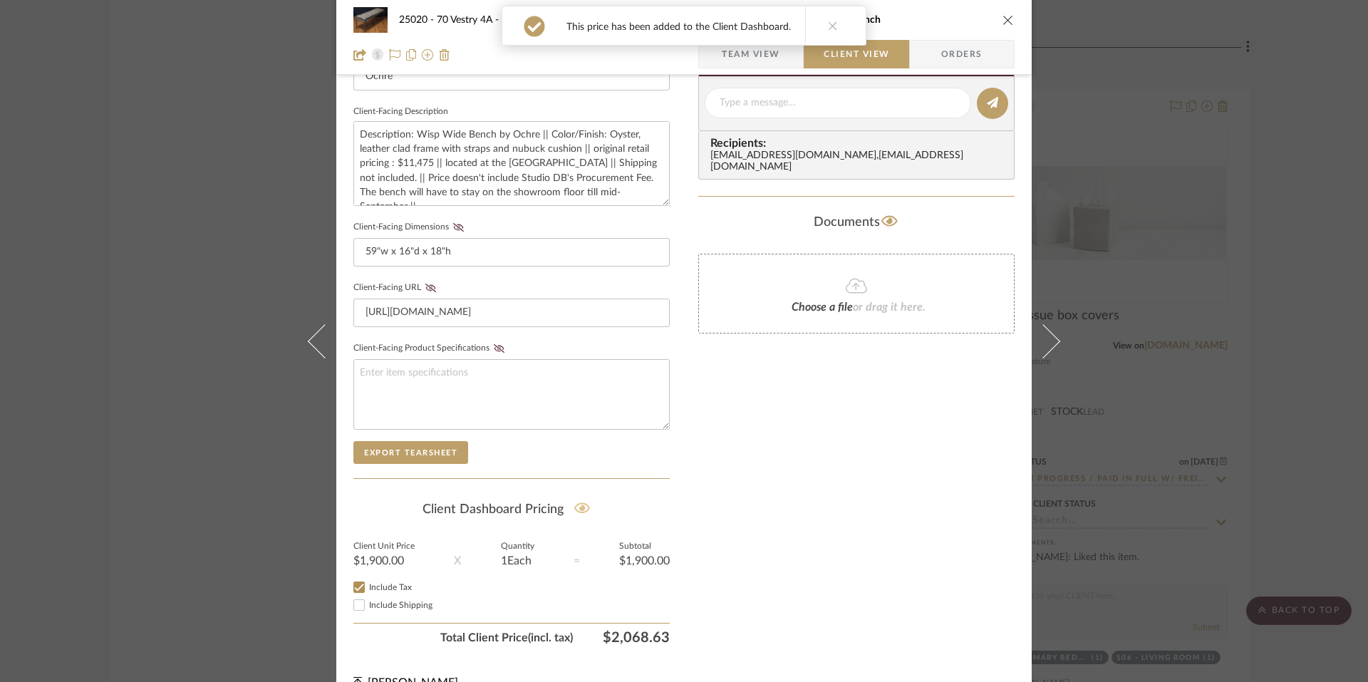
click at [822, 568] on div "Only content on this tab can share to Dashboard. Click eyeball icon to show or …" at bounding box center [856, 129] width 316 height 1043
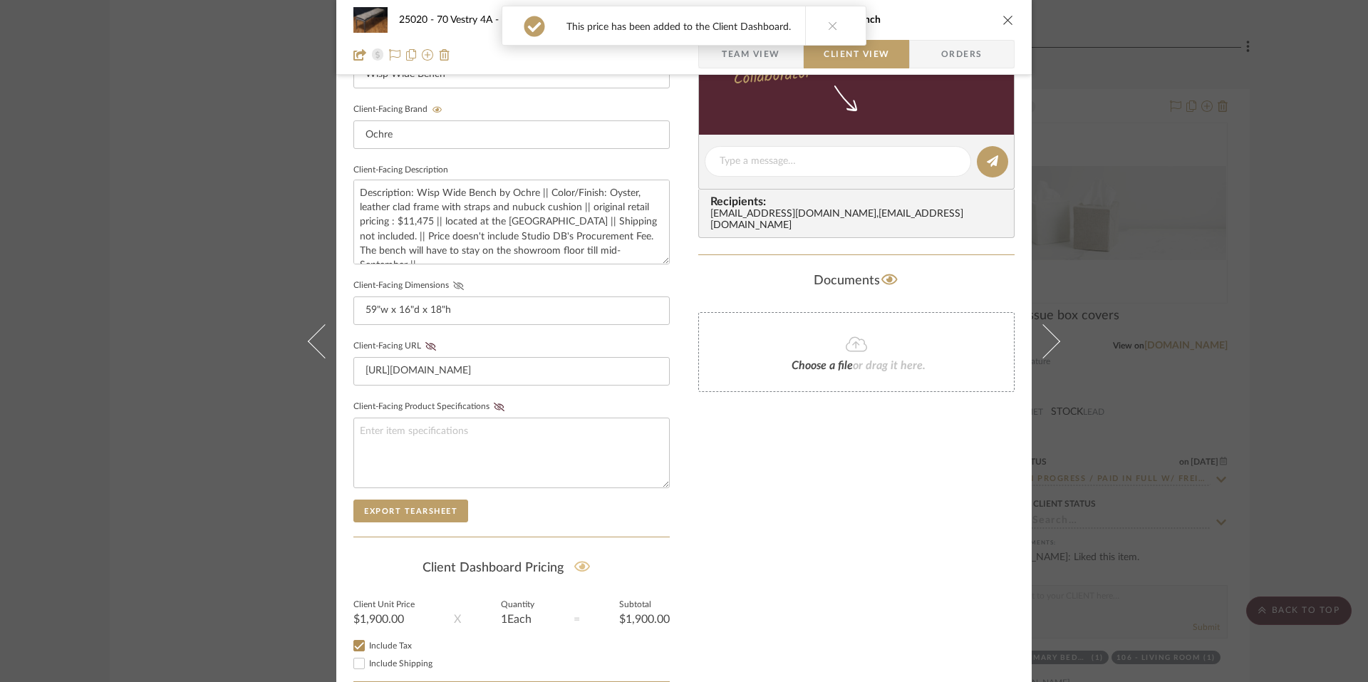
click at [455, 282] on icon at bounding box center [458, 285] width 11 height 9
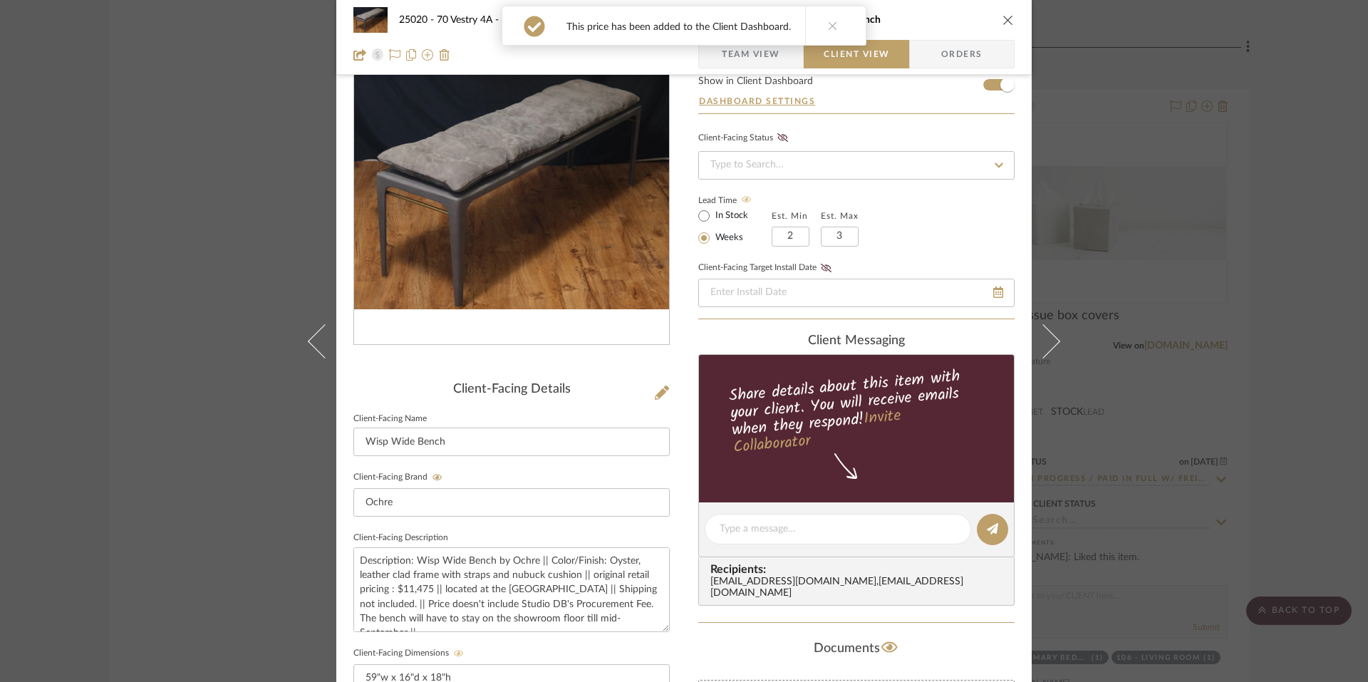
click at [832, 22] on button at bounding box center [832, 25] width 55 height 38
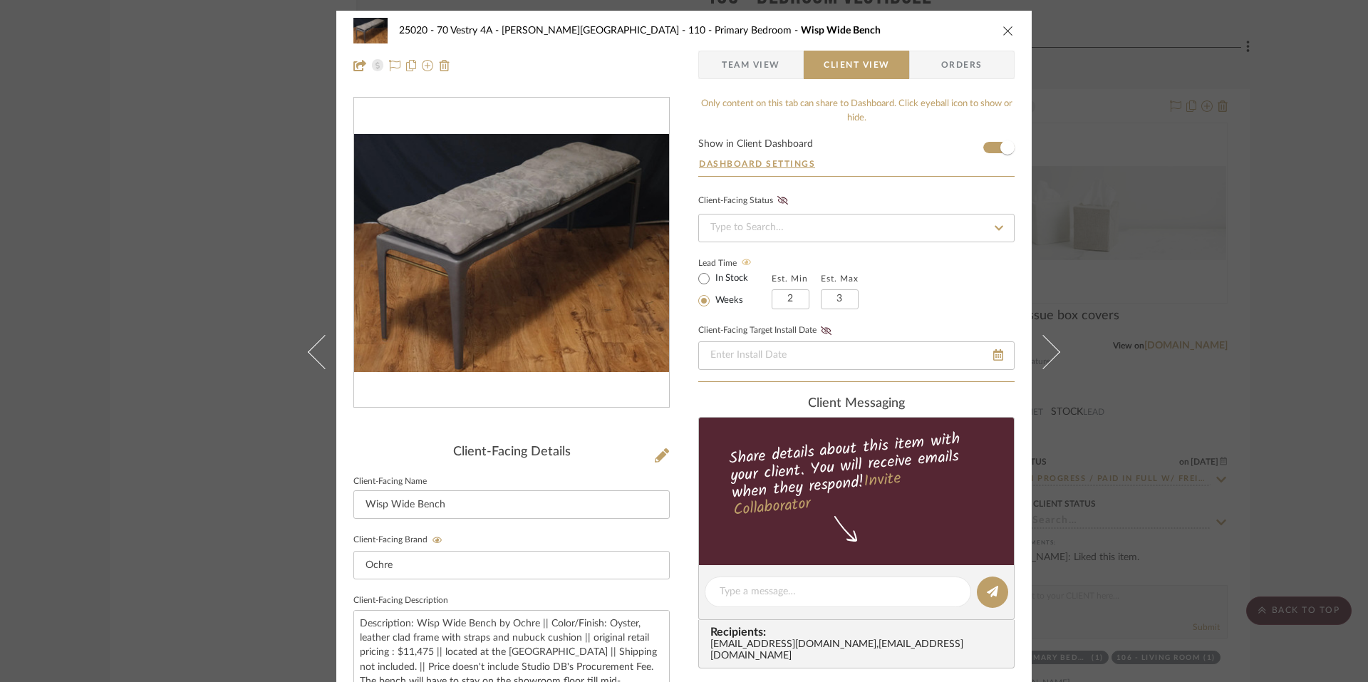
click at [754, 63] on span "Team View" at bounding box center [751, 65] width 58 height 28
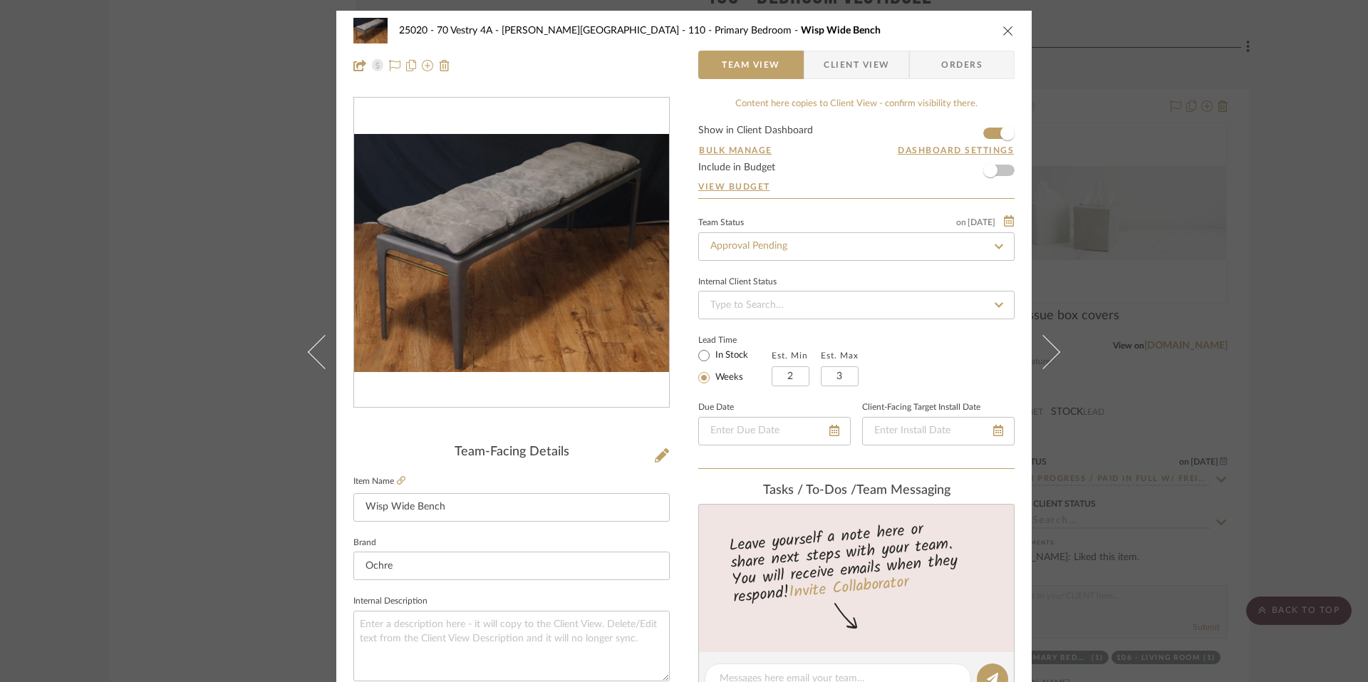
click at [1304, 169] on div "25020 - 70 Vestry 4A - [PERSON_NAME] 110 - Primary Bedroom Wisp Wide Bench Team…" at bounding box center [684, 341] width 1368 height 682
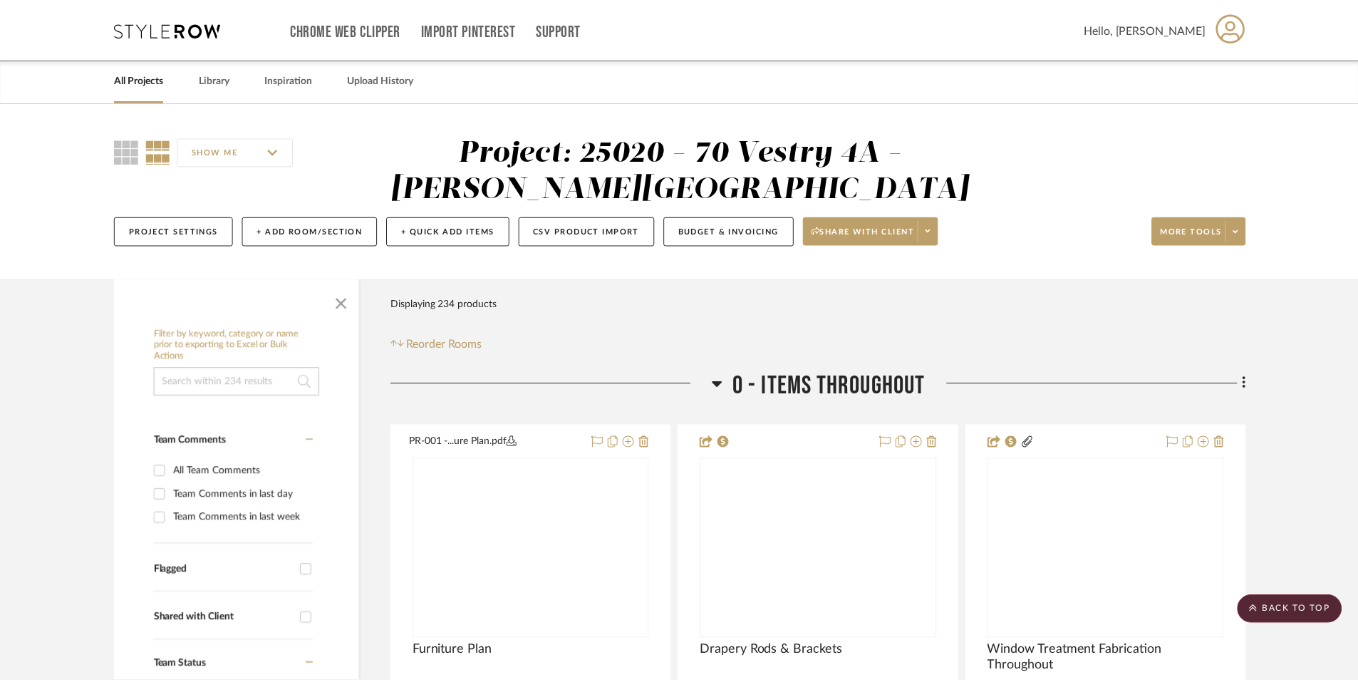
scroll to position [12322, 0]
